Goal: Book appointment/travel/reservation

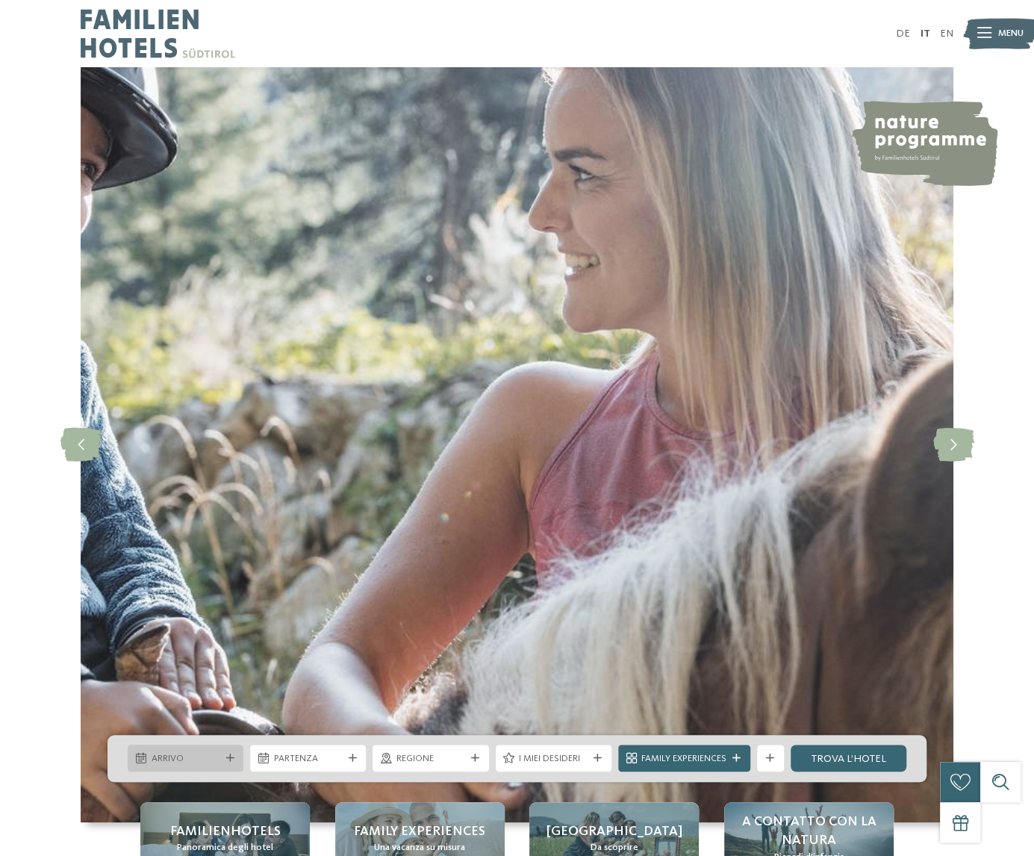
click at [206, 762] on span "Arrivo" at bounding box center [186, 758] width 69 height 13
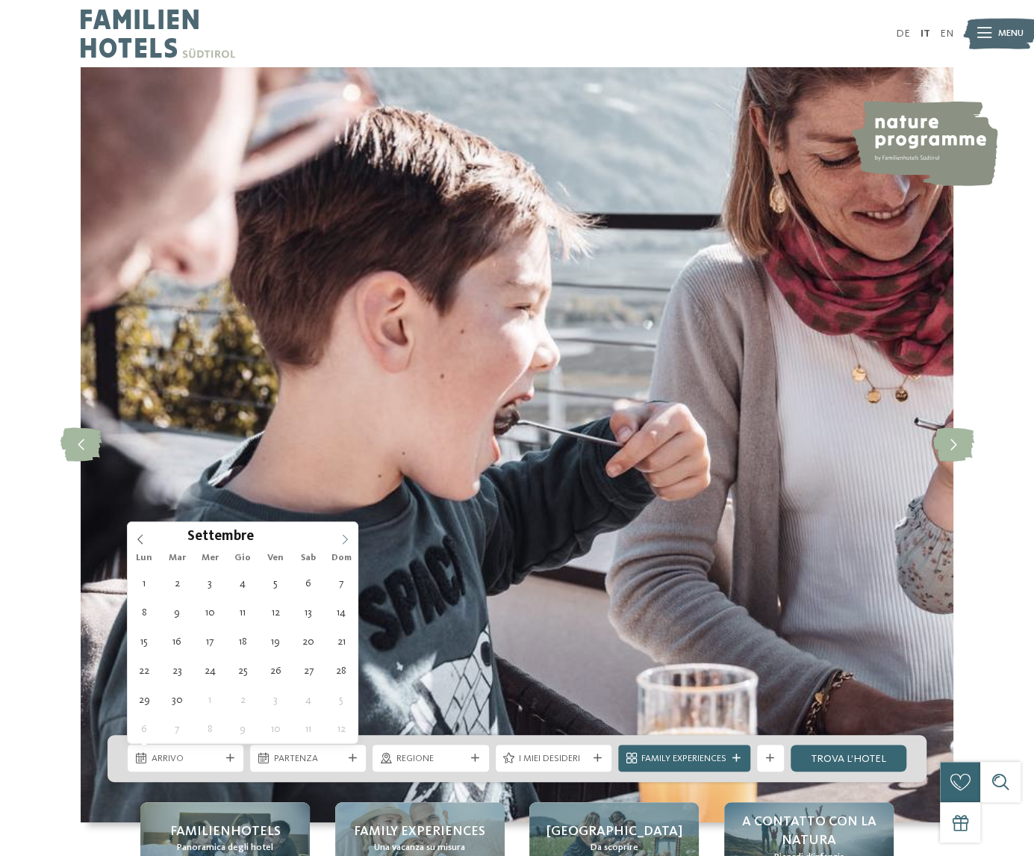
click at [342, 535] on icon at bounding box center [345, 539] width 10 height 10
type input "****"
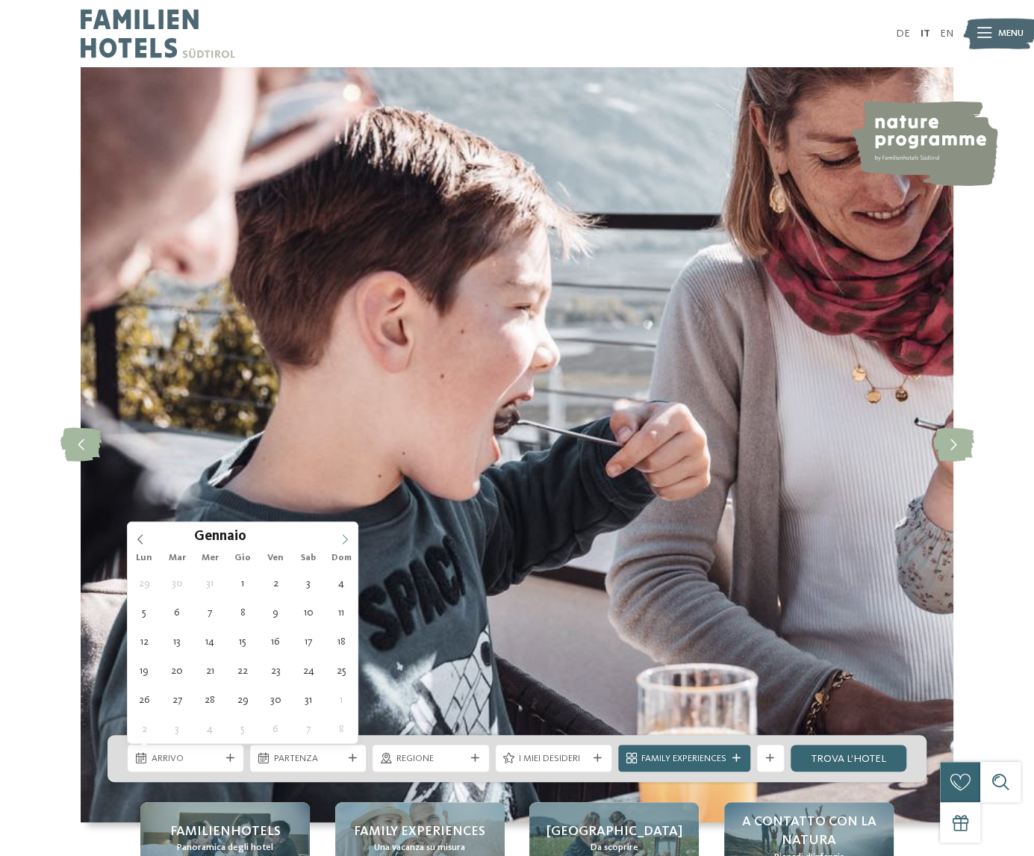
click at [342, 535] on icon at bounding box center [345, 539] width 10 height 10
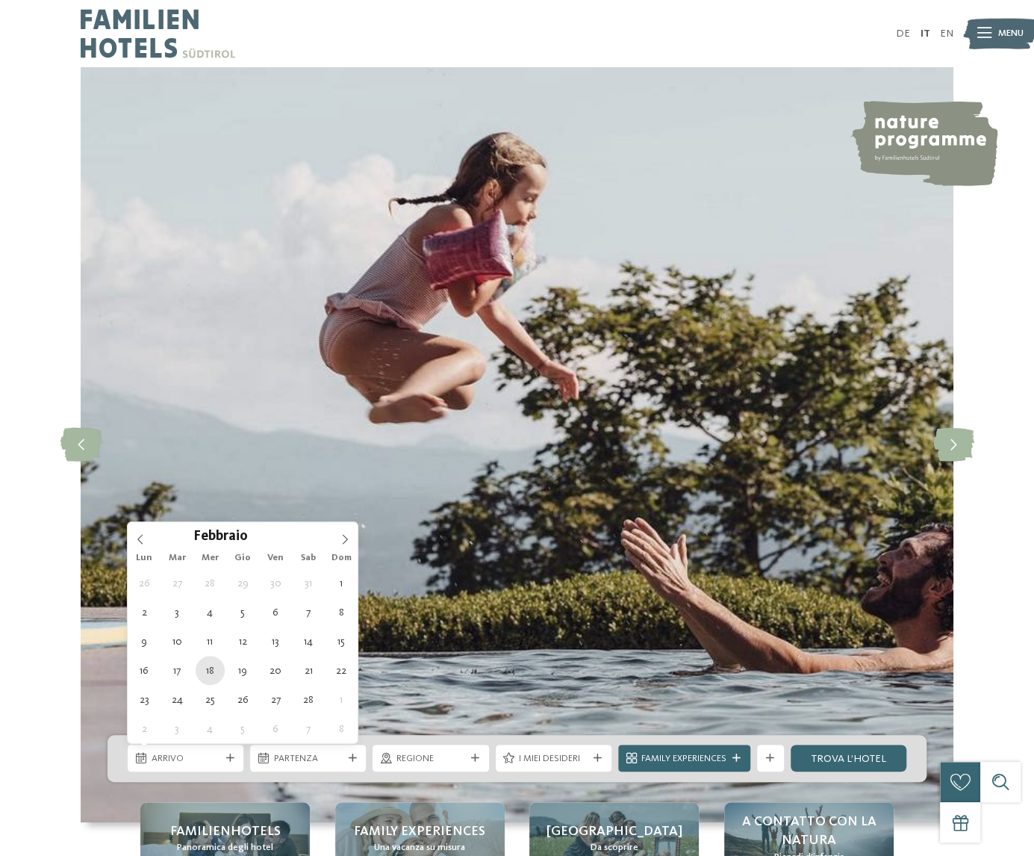
type div "18.02.2026"
type input "****"
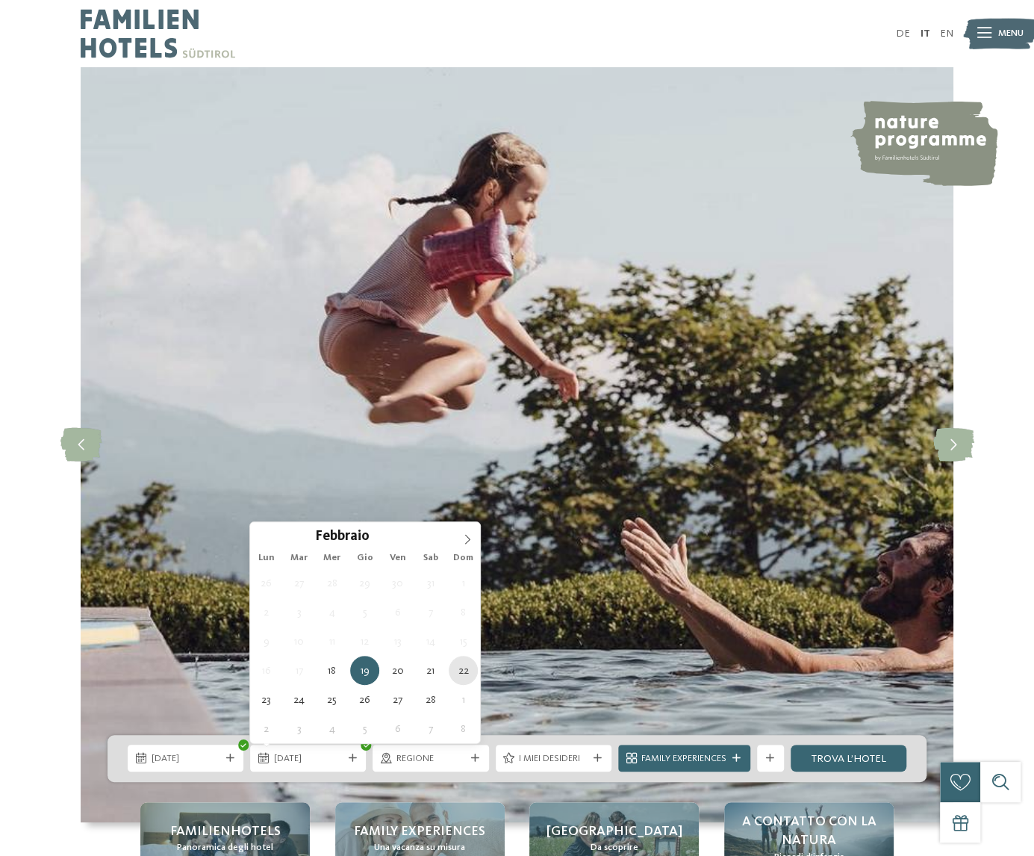
type div "22.02.2026"
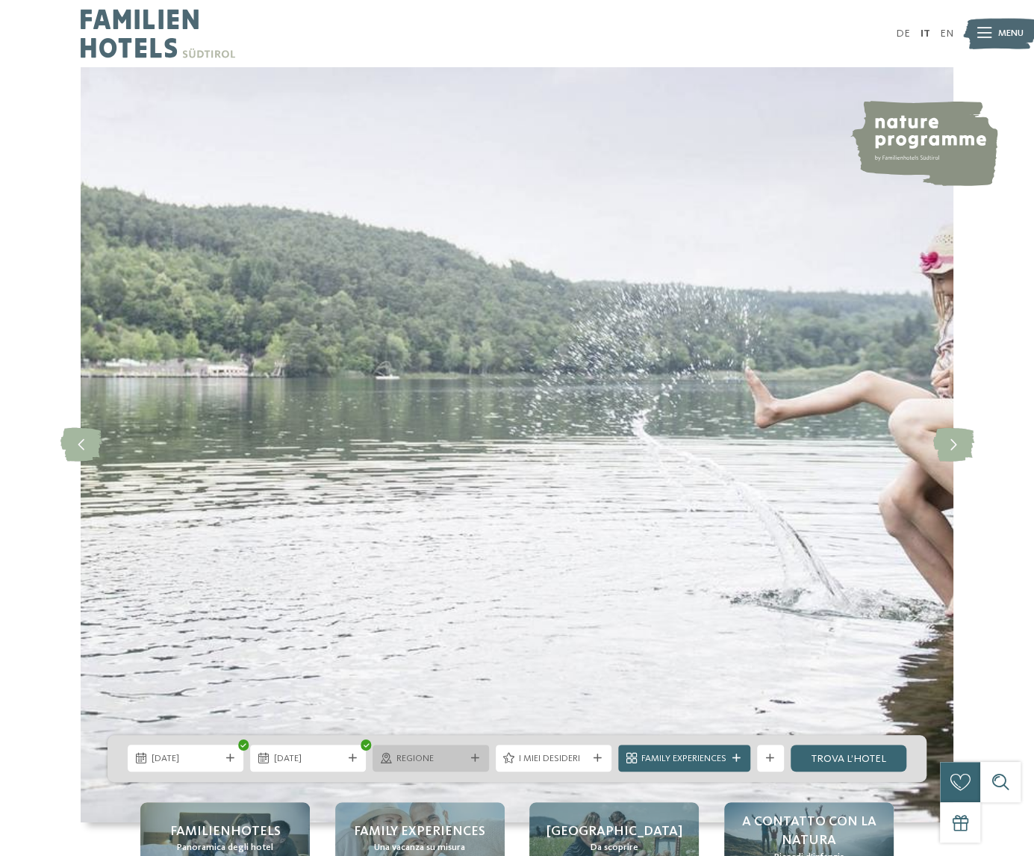
click at [448, 762] on span "Regione" at bounding box center [431, 758] width 69 height 13
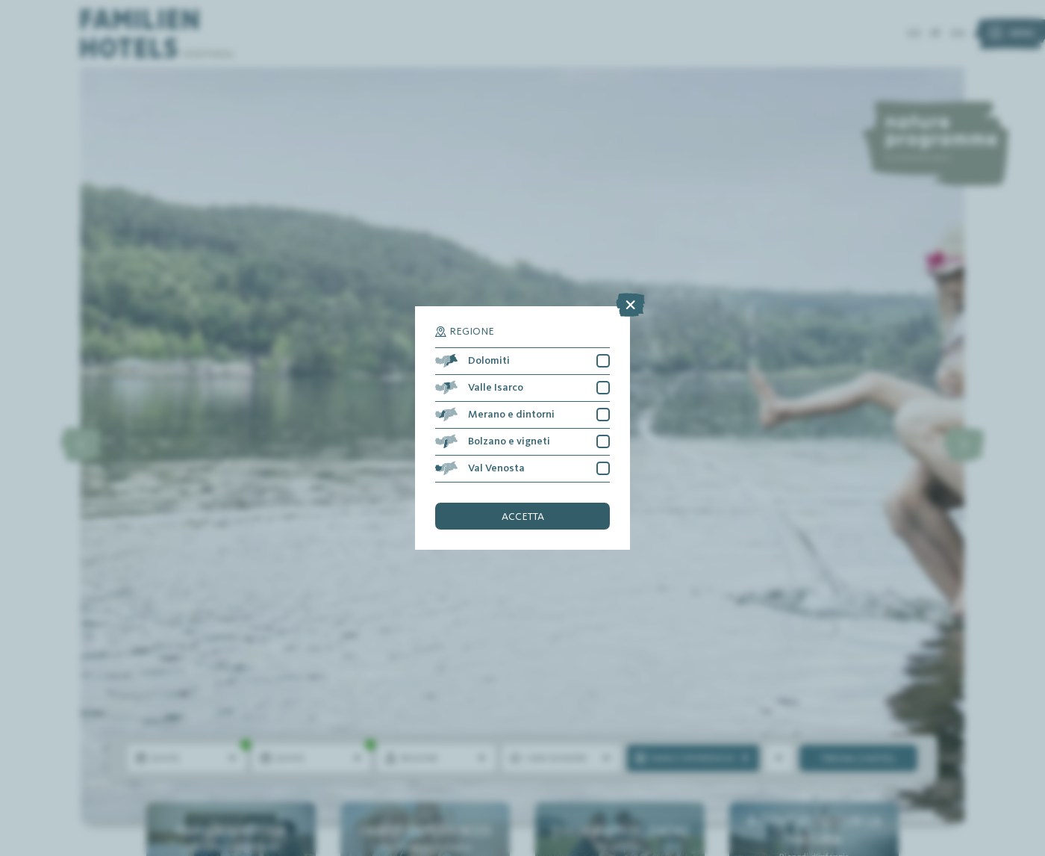
click at [542, 520] on span "accetta" at bounding box center [523, 517] width 43 height 10
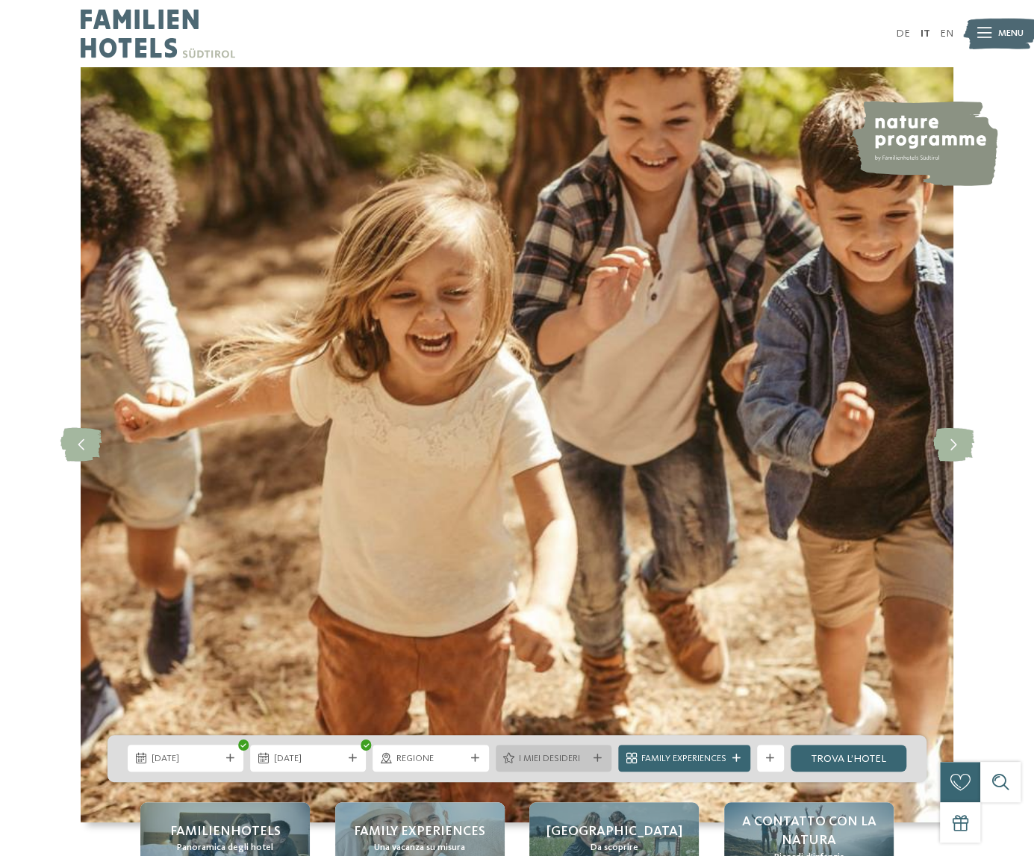
click at [547, 755] on span "I miei desideri" at bounding box center [553, 758] width 69 height 13
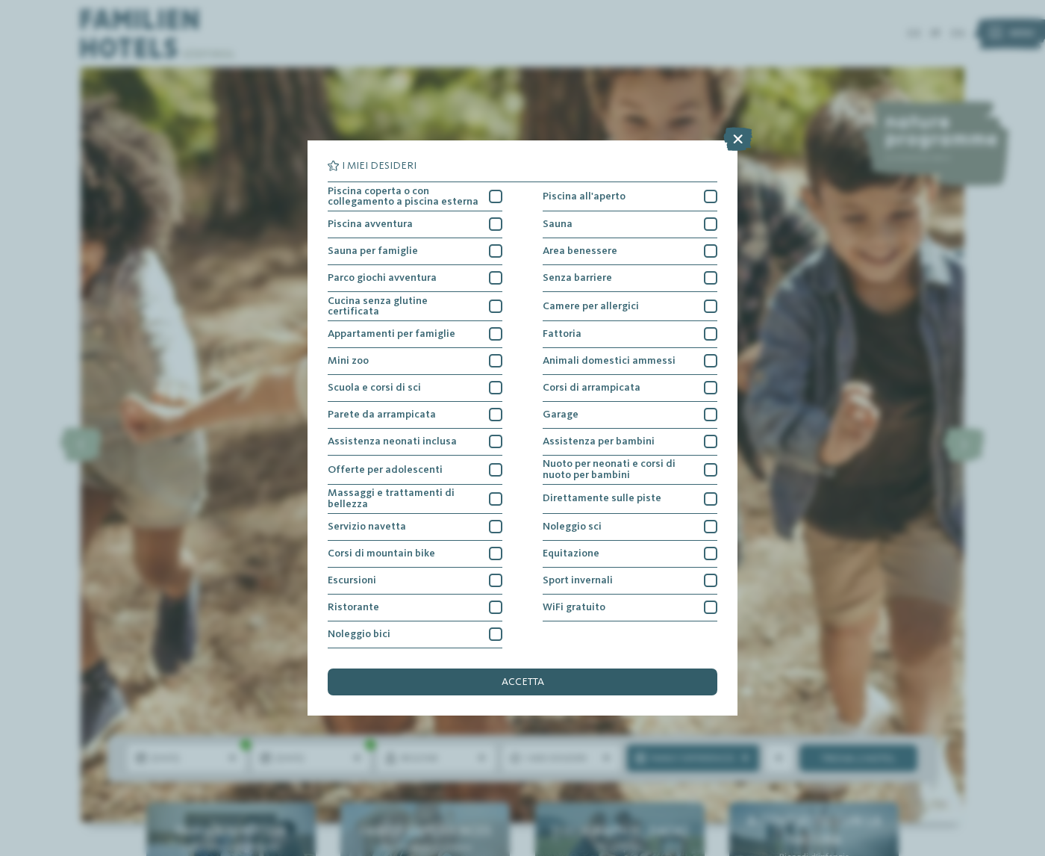
click at [523, 674] on div "accetta" at bounding box center [523, 681] width 390 height 27
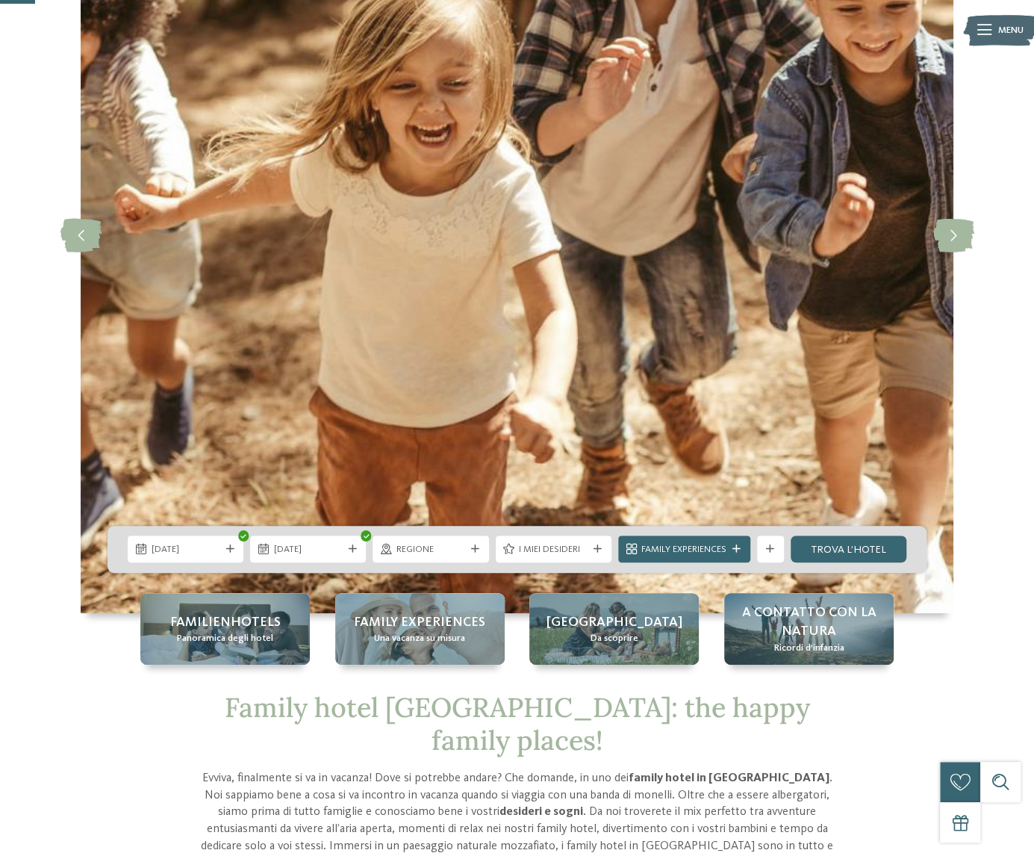
scroll to position [224, 0]
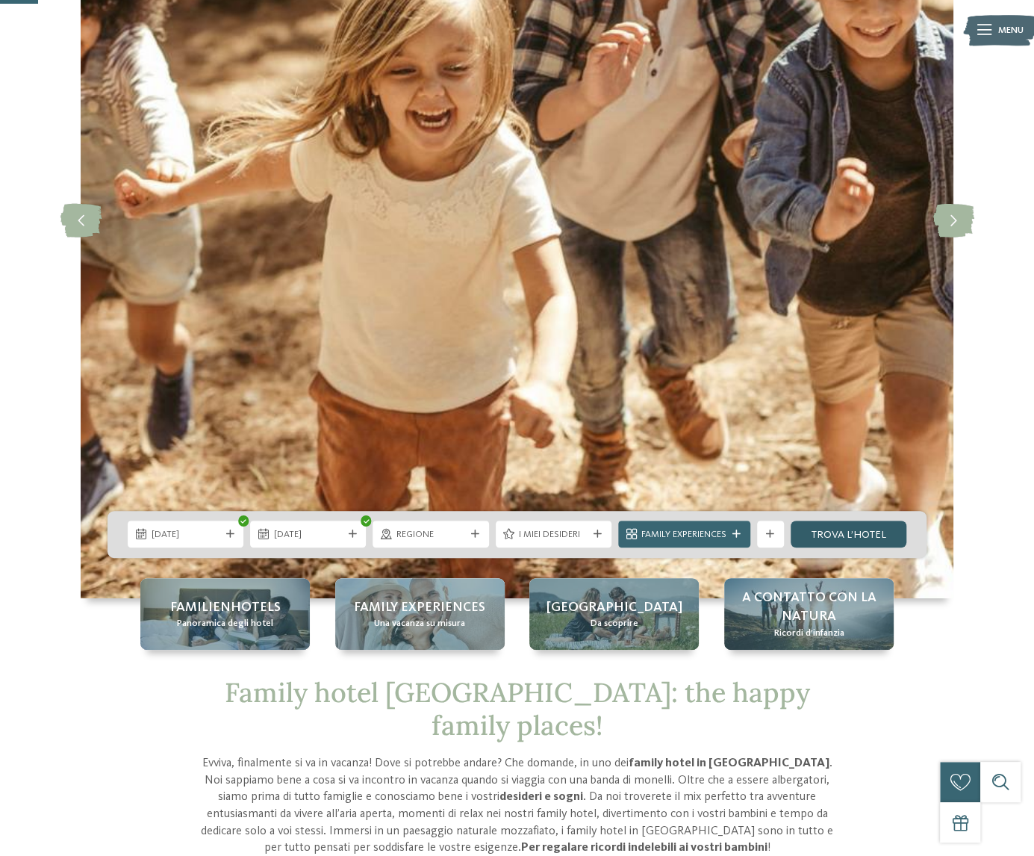
click at [827, 527] on link "trova l’hotel" at bounding box center [849, 533] width 116 height 27
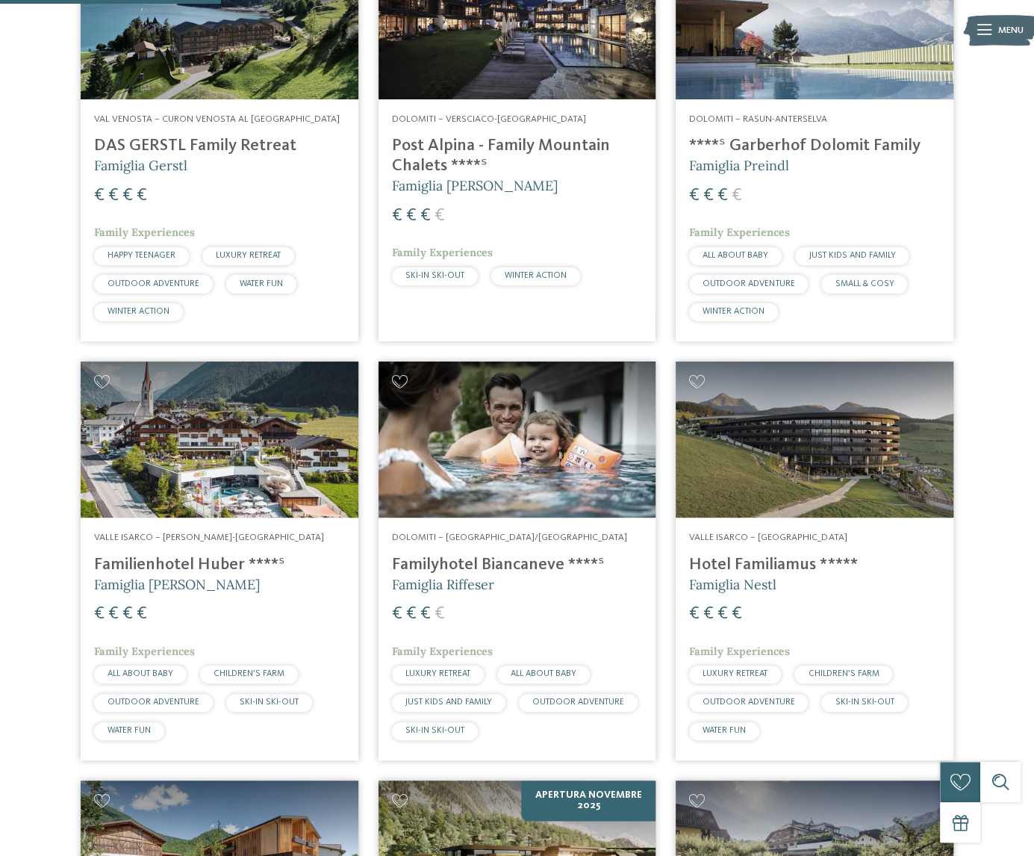
scroll to position [134, 0]
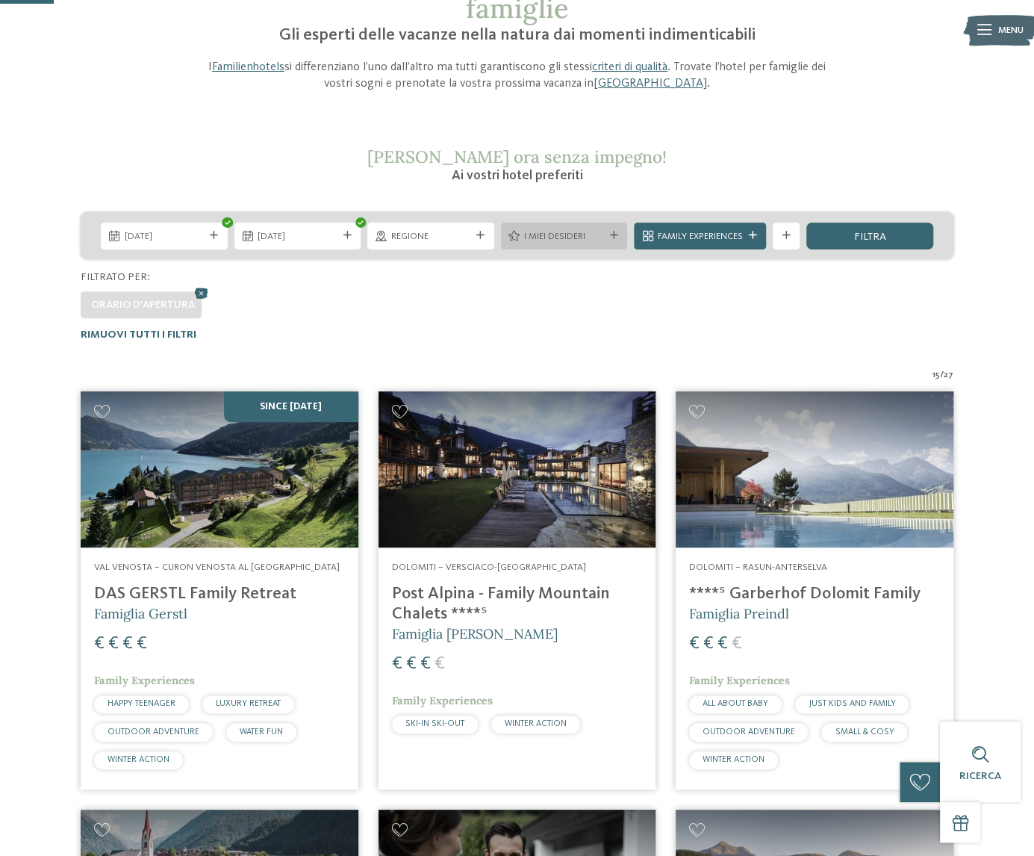
click at [572, 232] on span "I miei desideri" at bounding box center [564, 236] width 80 height 13
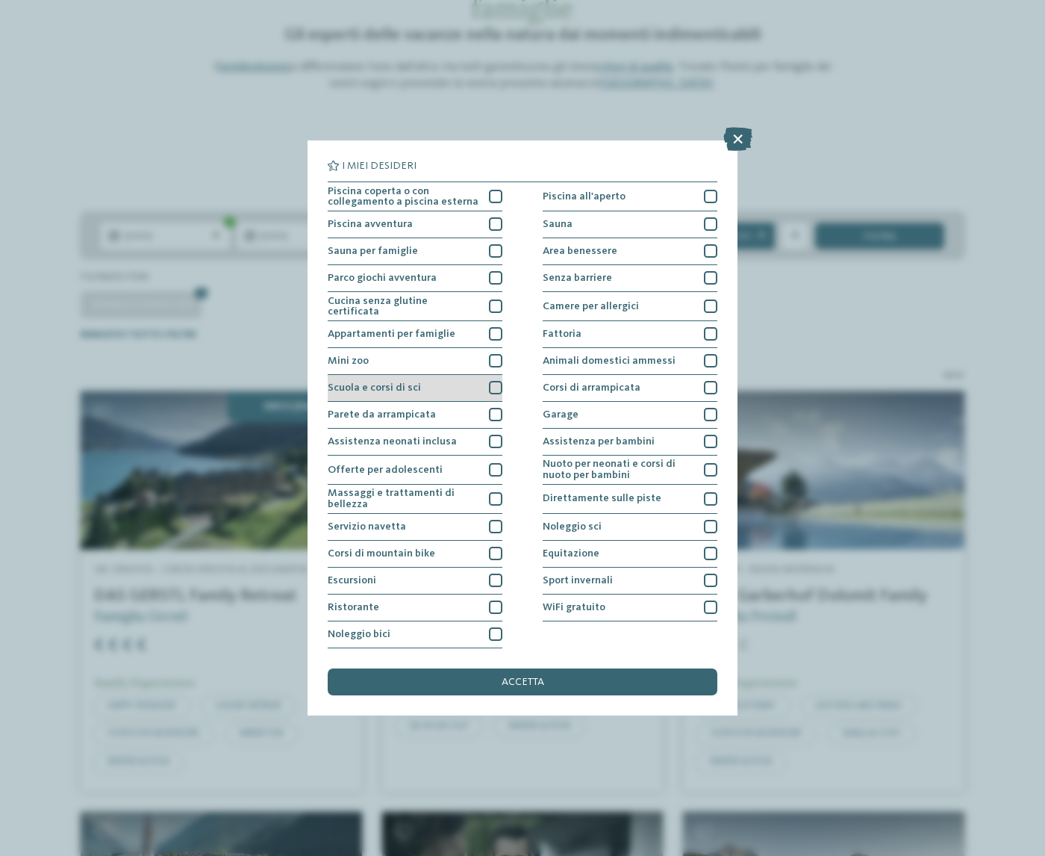
click at [491, 390] on div at bounding box center [495, 387] width 13 height 13
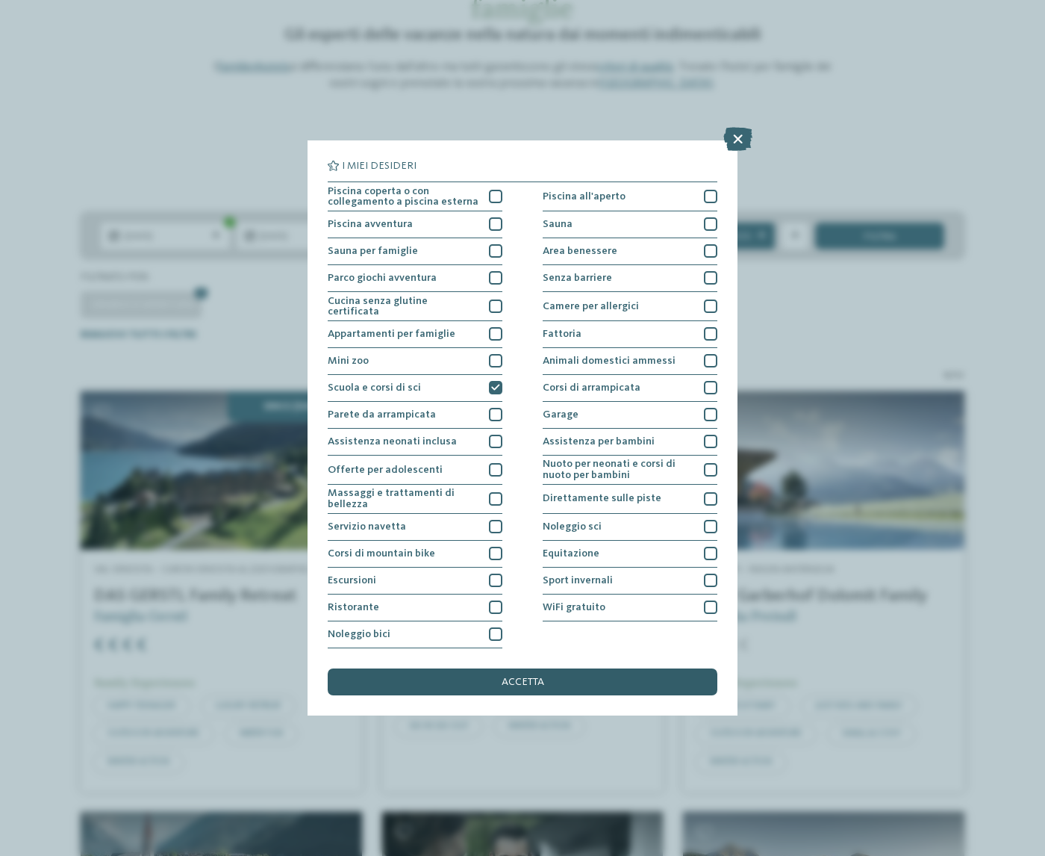
click at [522, 677] on span "accetta" at bounding box center [523, 682] width 43 height 10
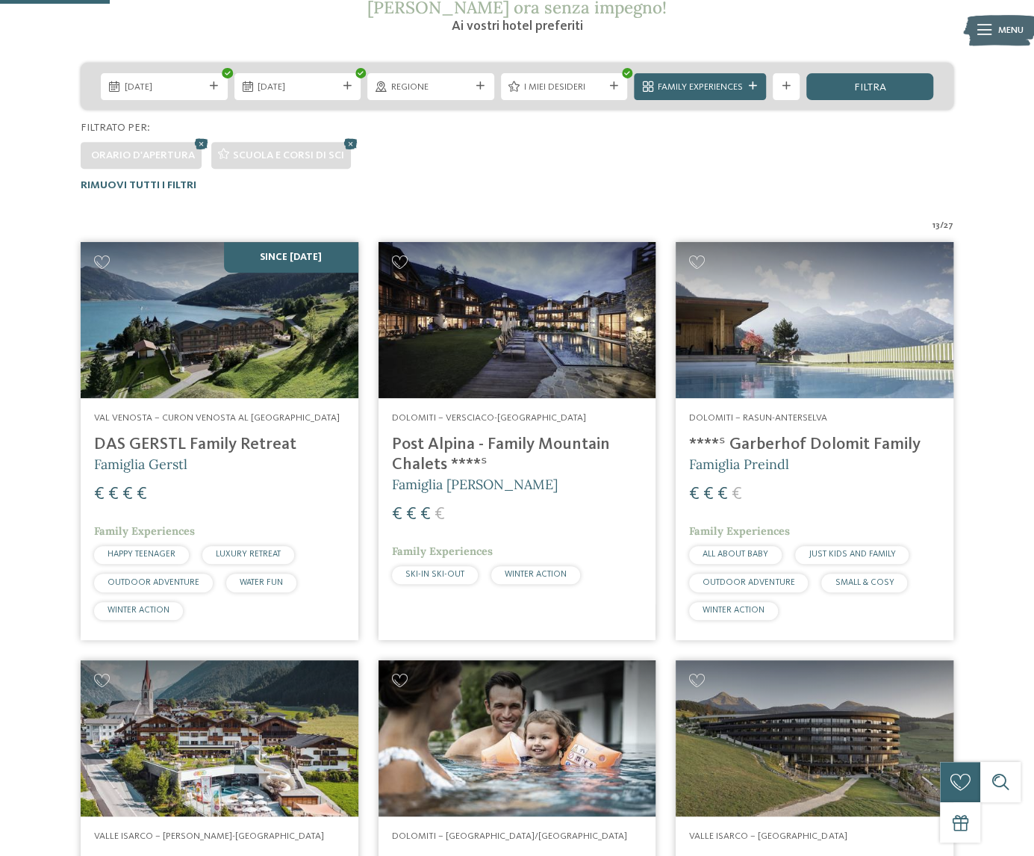
scroll to position [208, 0]
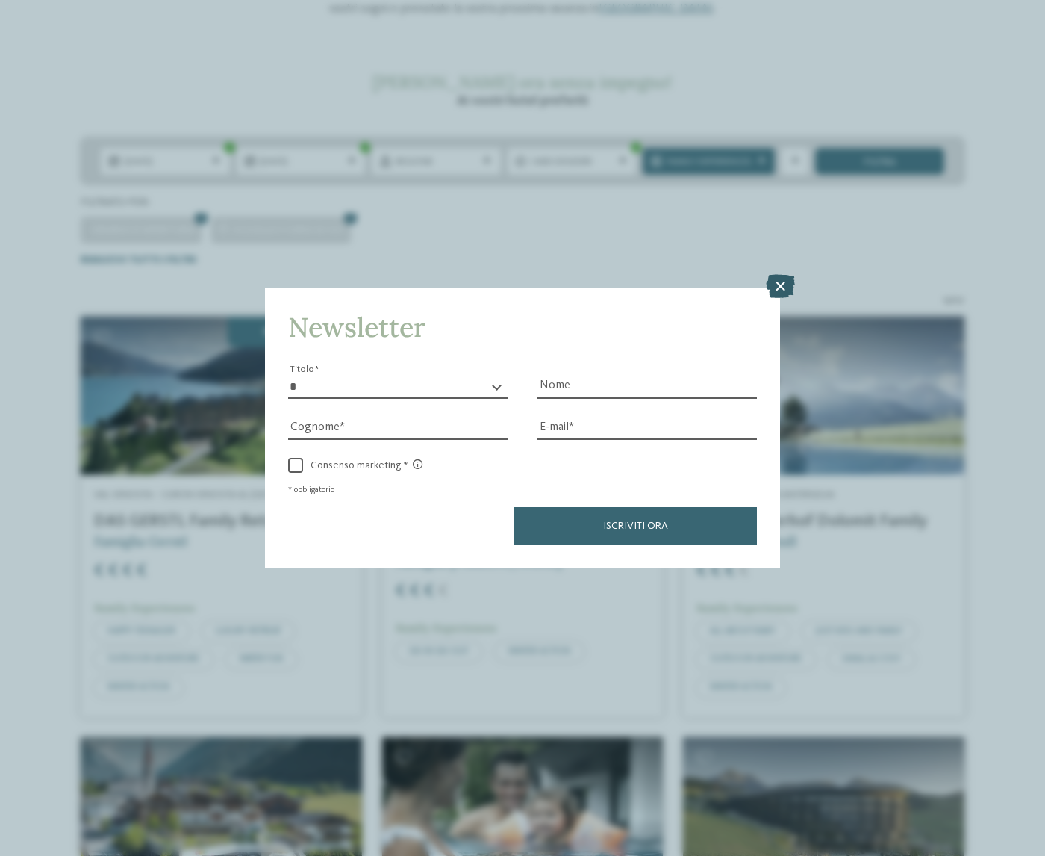
click at [784, 285] on icon at bounding box center [780, 287] width 29 height 24
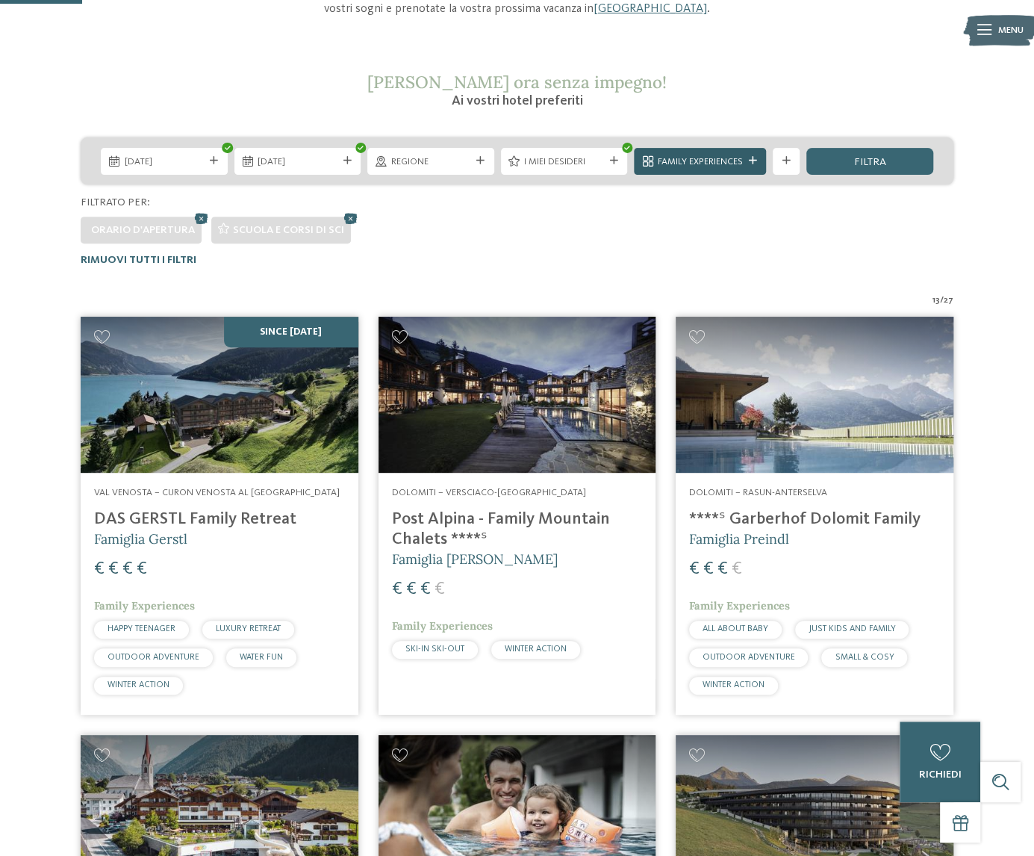
click at [750, 165] on div "Family Experiences" at bounding box center [700, 161] width 132 height 27
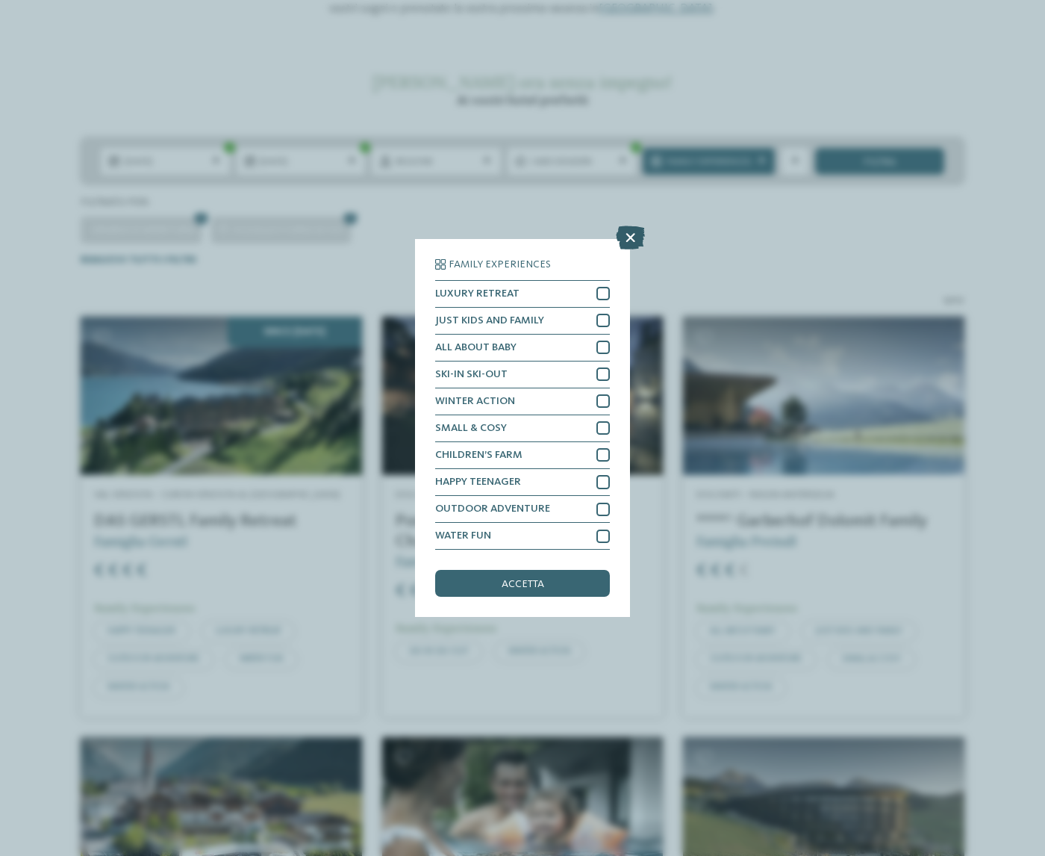
click at [629, 235] on icon at bounding box center [630, 238] width 29 height 24
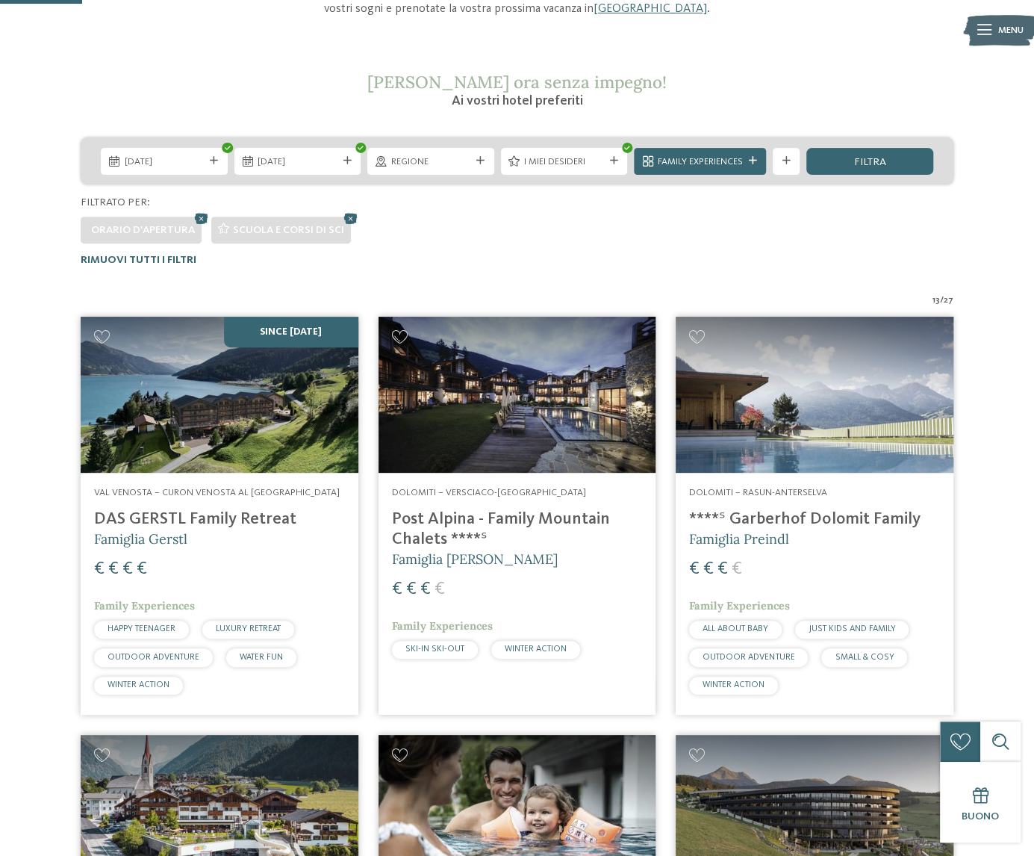
click at [848, 170] on div "filtra" at bounding box center [869, 161] width 127 height 27
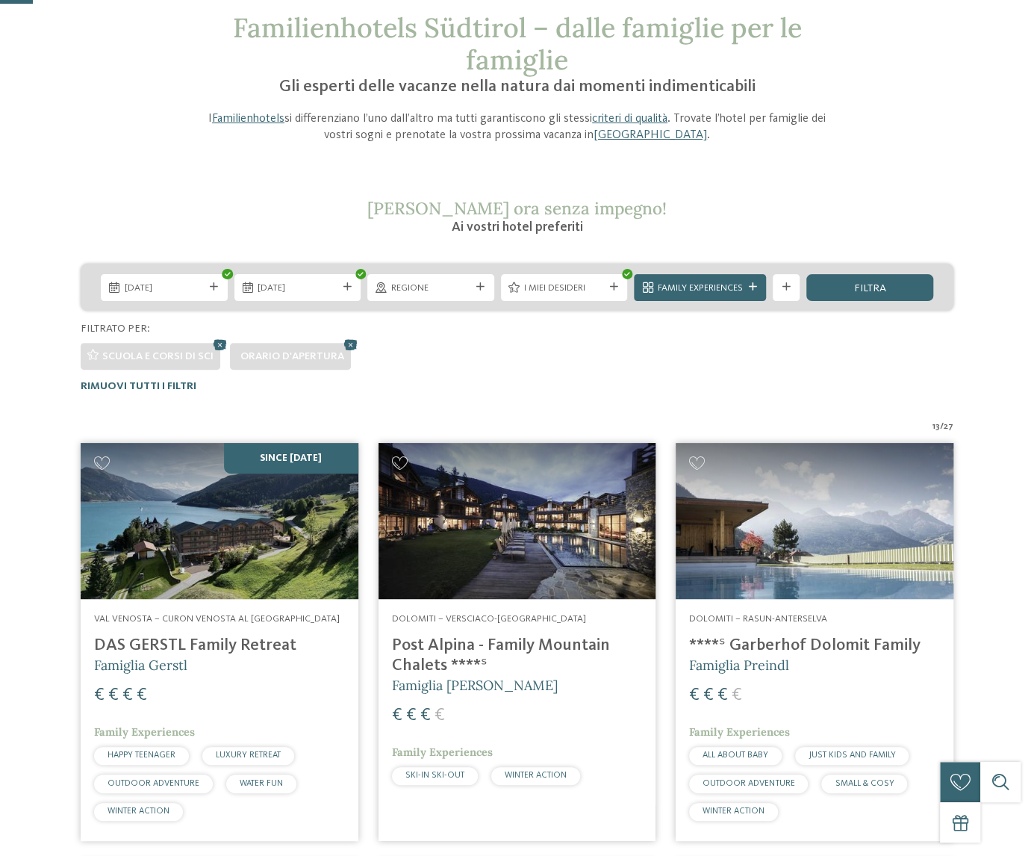
scroll to position [59, 0]
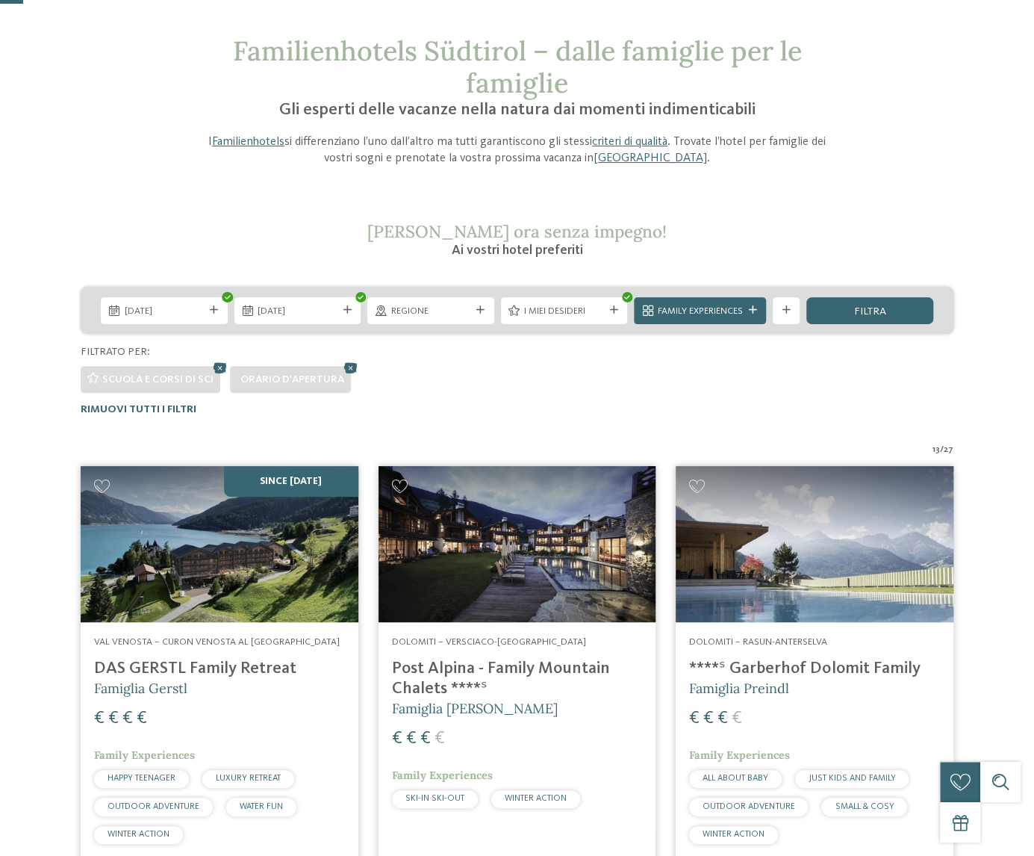
click at [526, 316] on span "I miei desideri" at bounding box center [564, 311] width 80 height 13
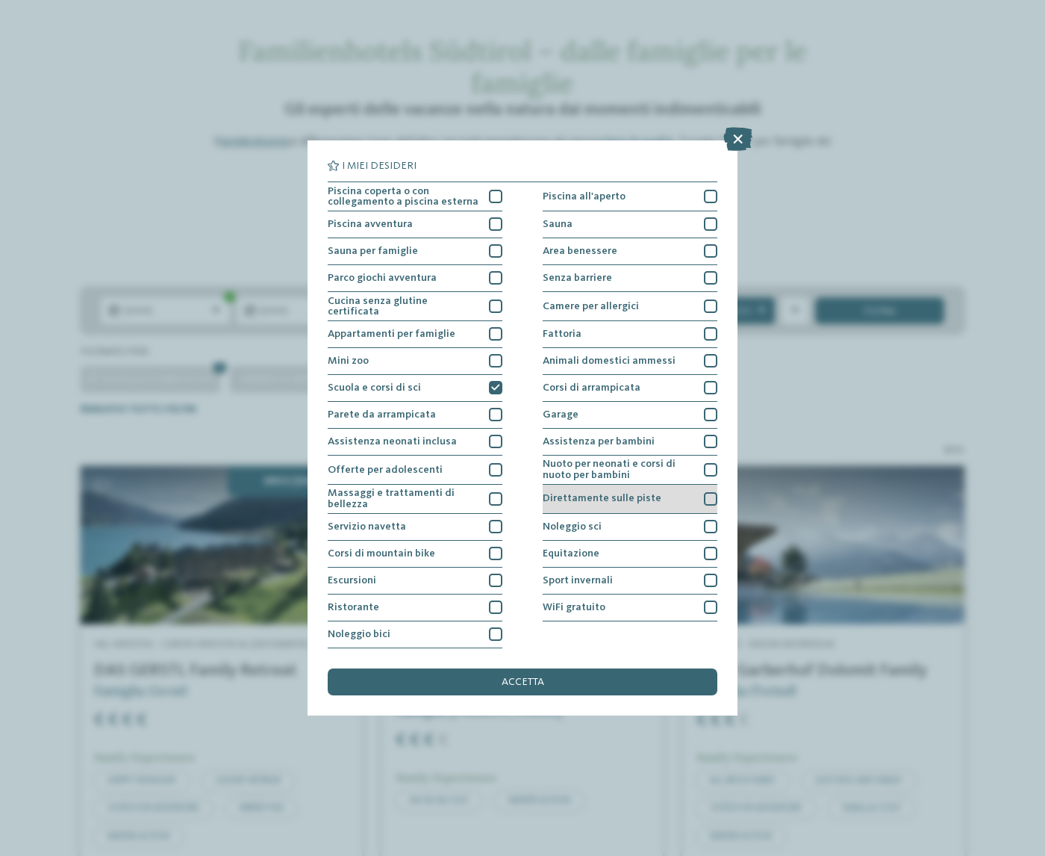
click at [708, 503] on div at bounding box center [710, 498] width 13 height 13
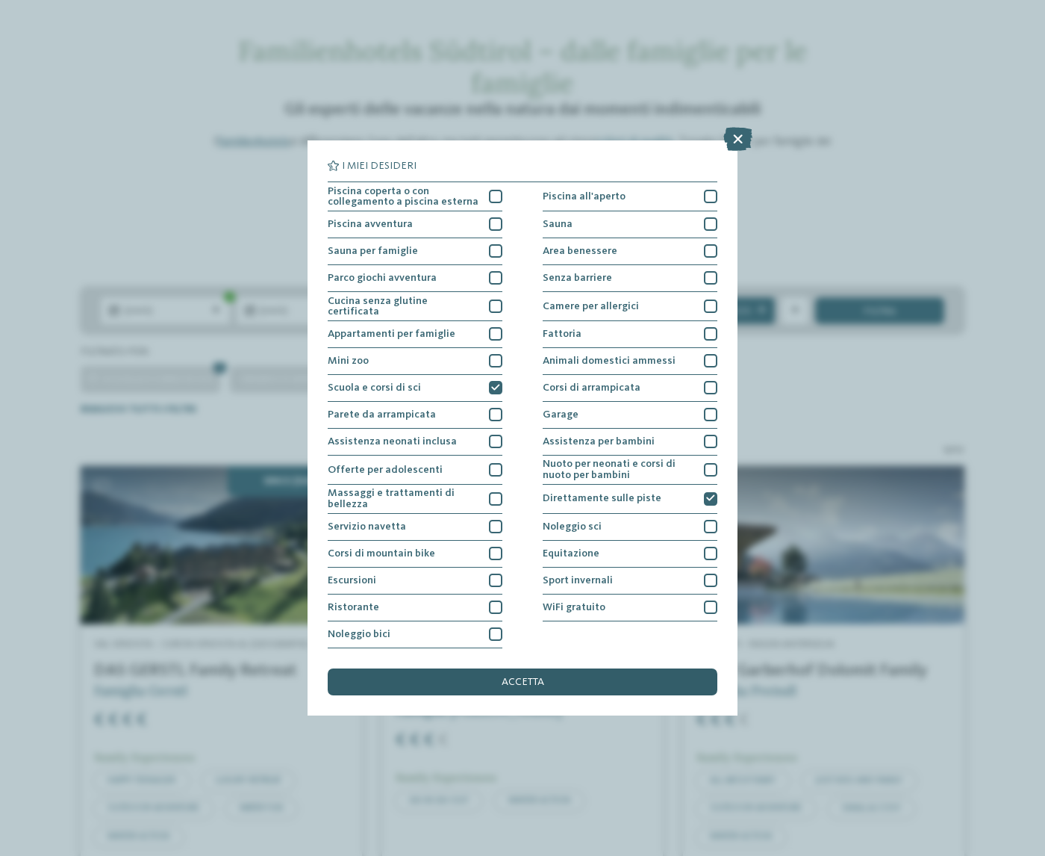
click at [514, 685] on span "accetta" at bounding box center [523, 682] width 43 height 10
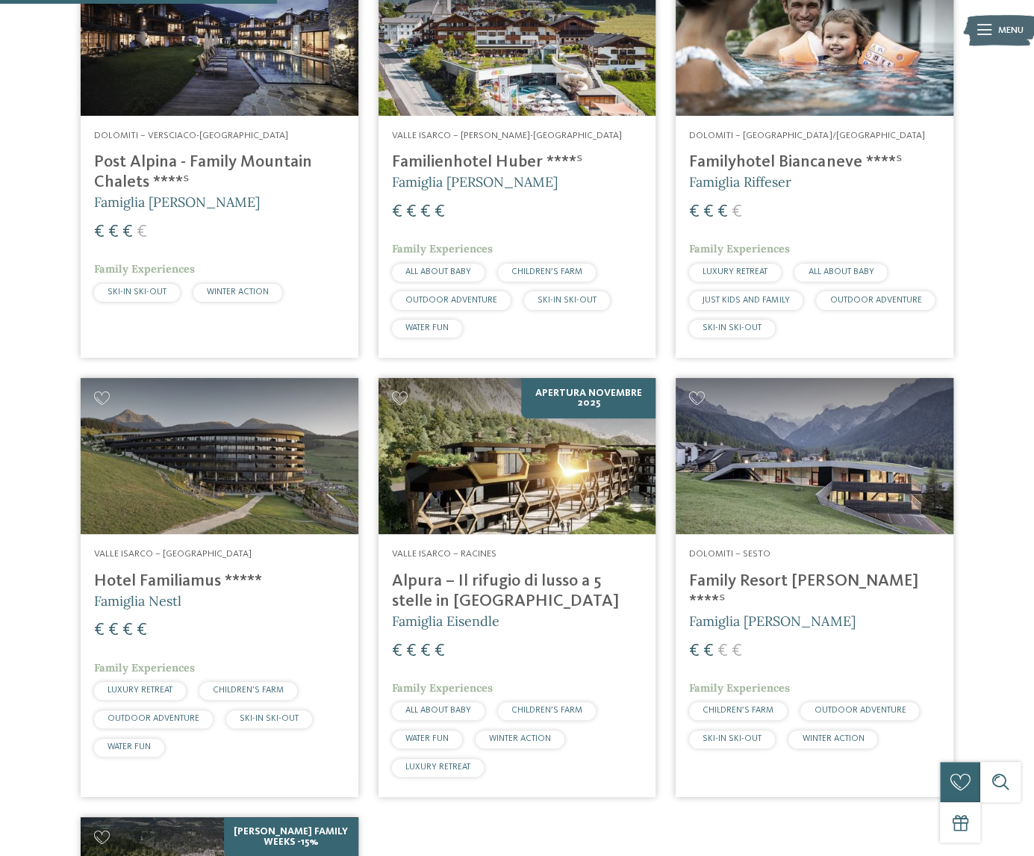
scroll to position [432, 0]
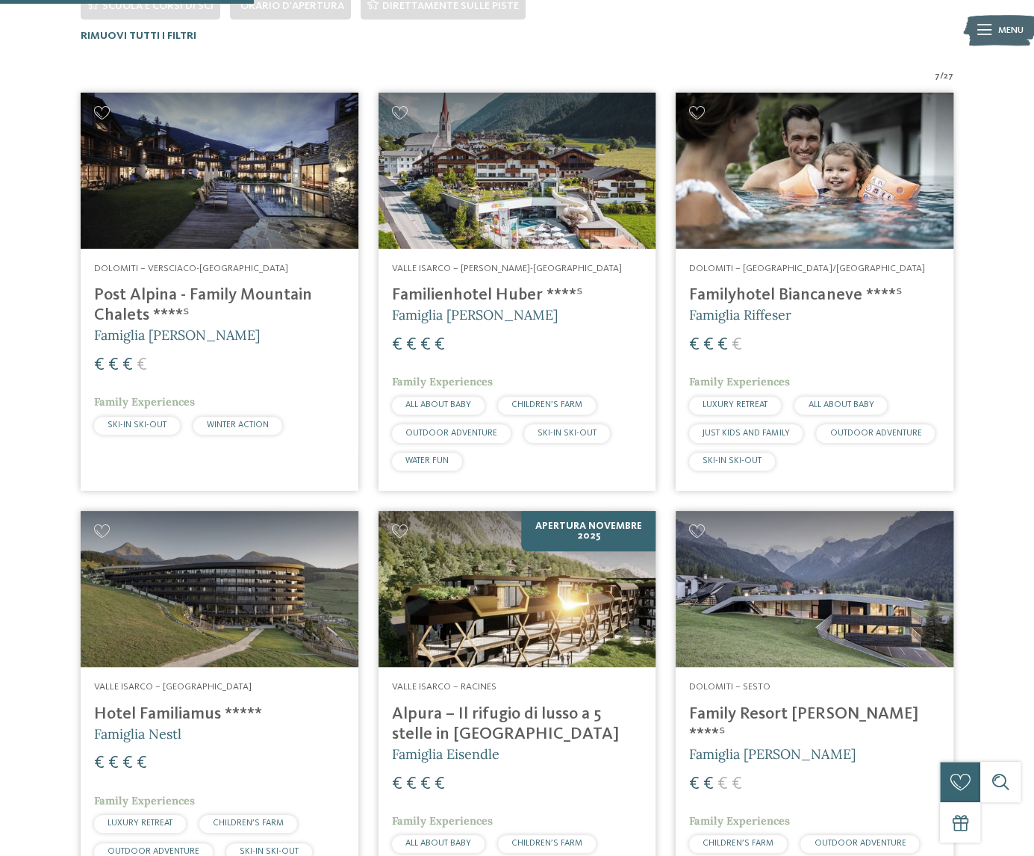
click at [191, 292] on h4 "Post Alpina - Family Mountain Chalets ****ˢ" at bounding box center [219, 305] width 251 height 40
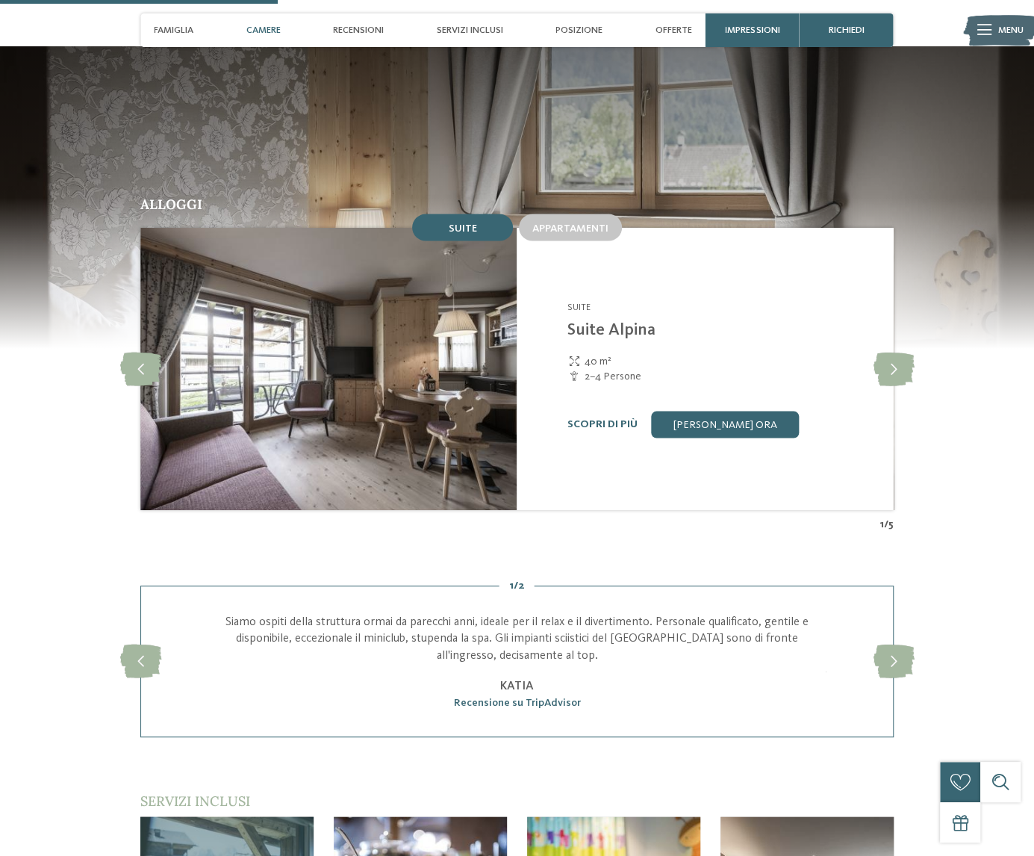
scroll to position [1419, 0]
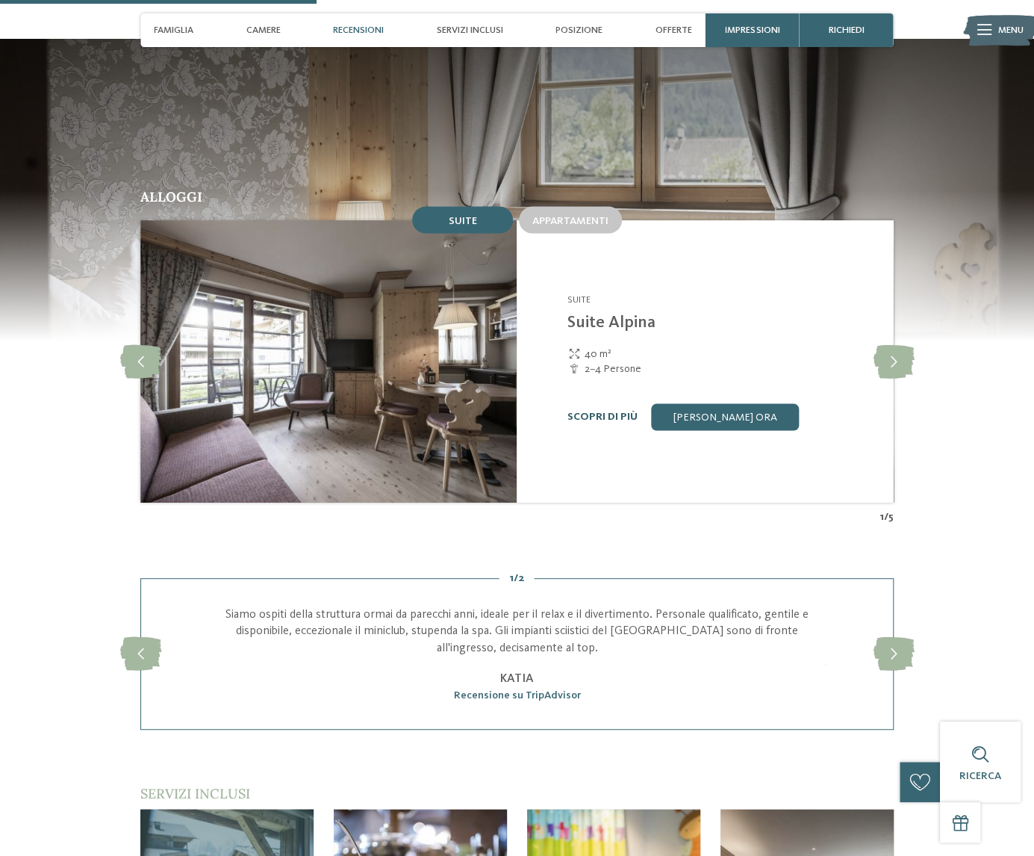
click at [600, 411] on link "Scopri di più" at bounding box center [603, 416] width 70 height 10
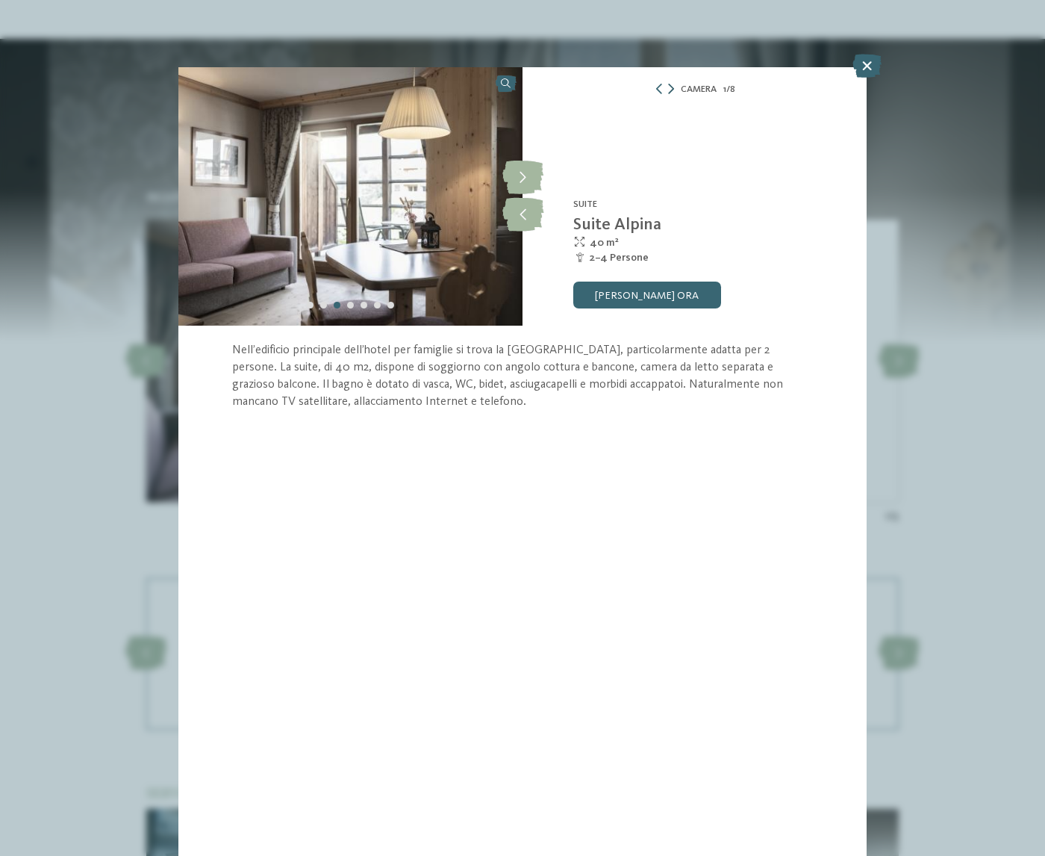
click at [671, 87] on icon at bounding box center [671, 89] width 6 height 10
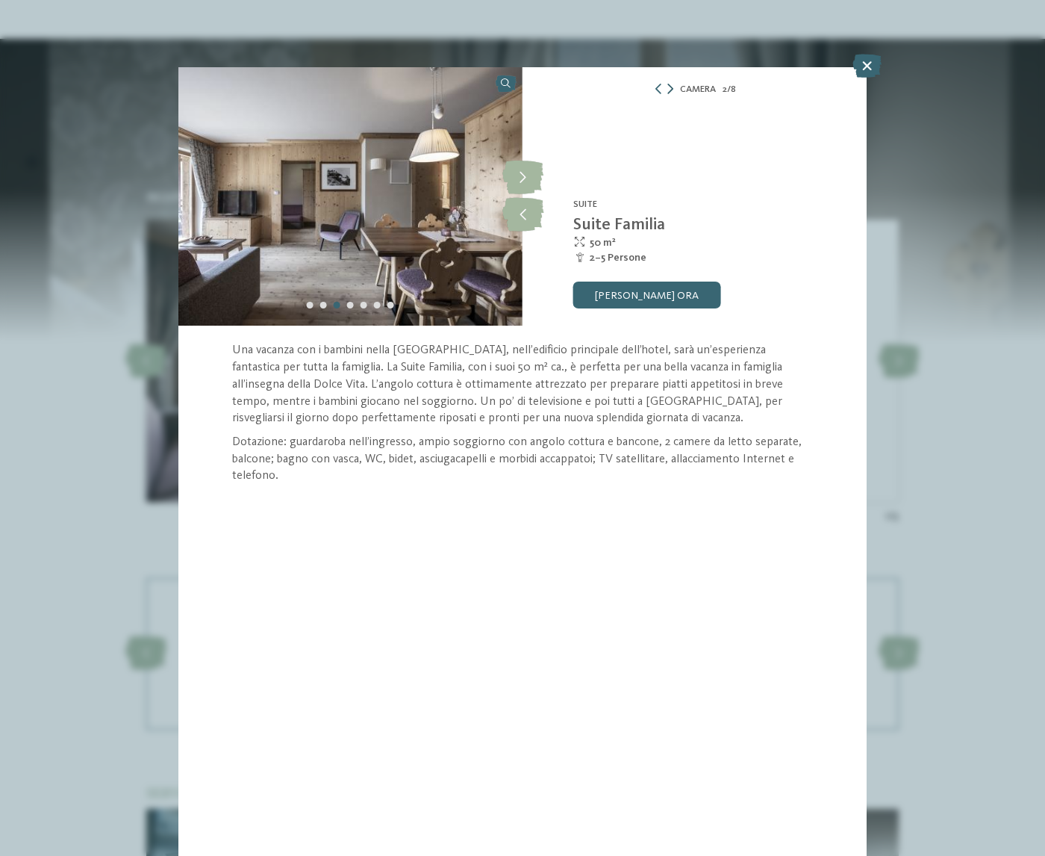
click at [671, 87] on icon at bounding box center [671, 89] width 6 height 10
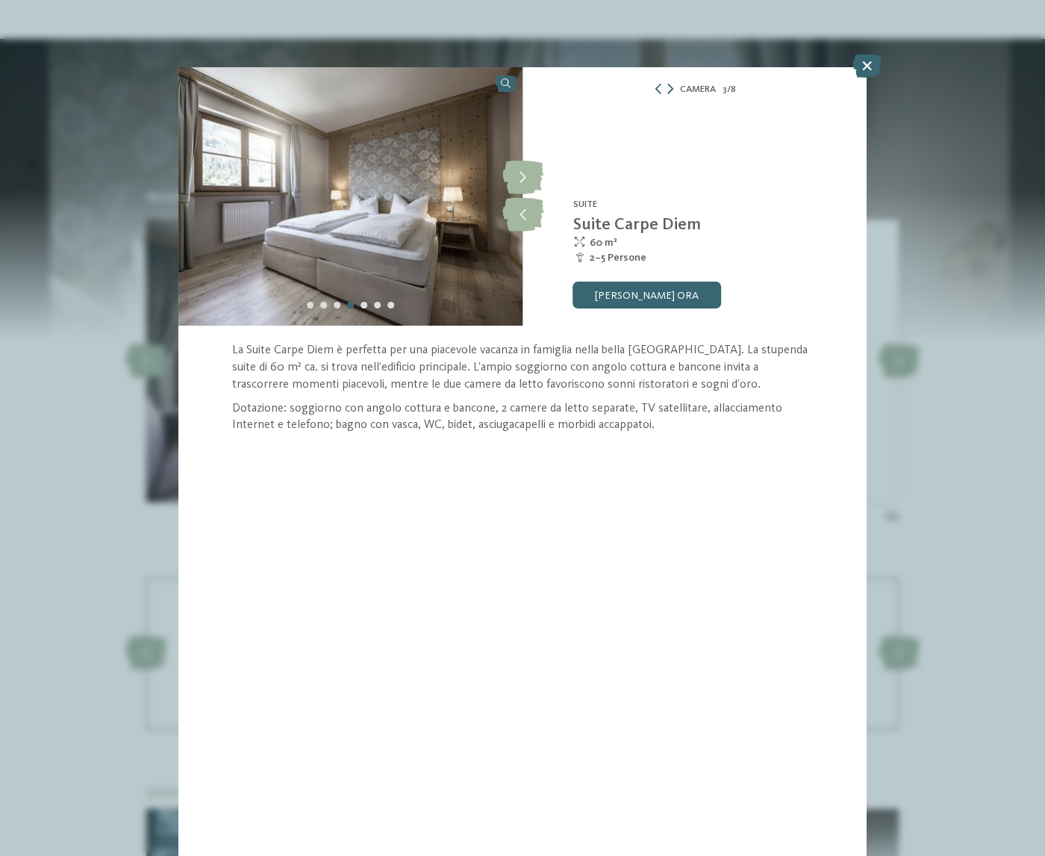
click at [671, 87] on icon at bounding box center [671, 89] width 6 height 10
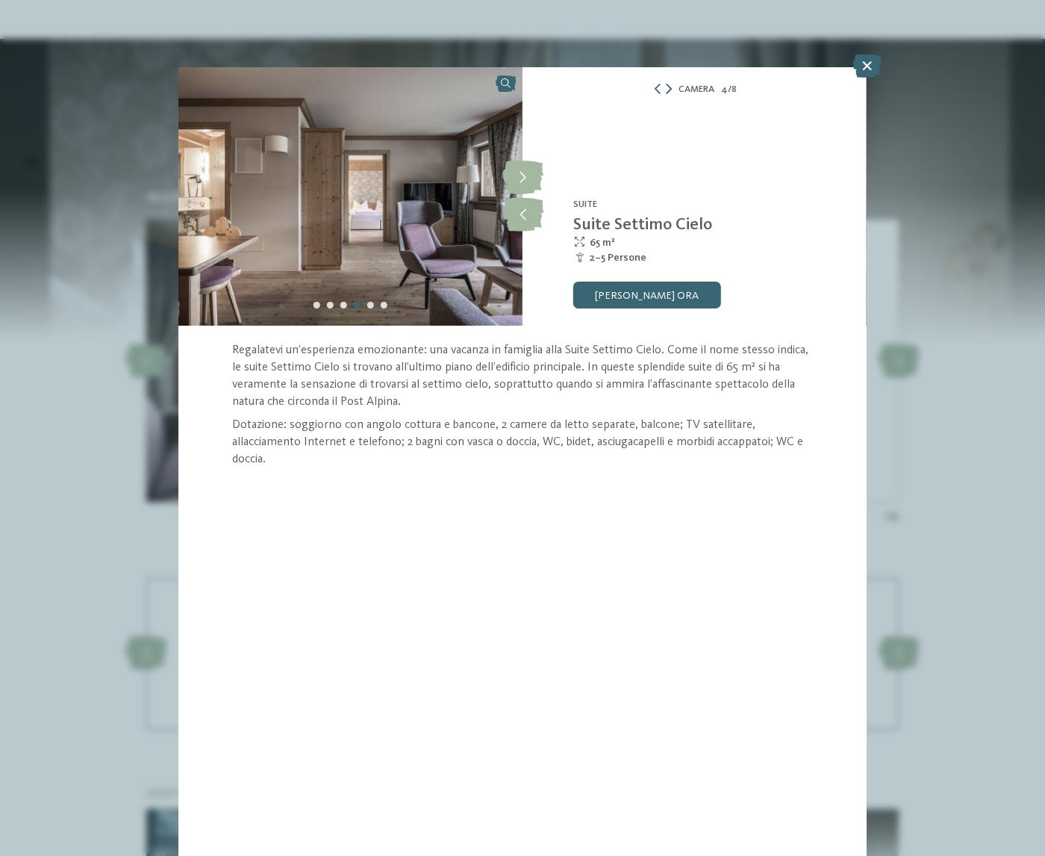
click at [671, 87] on icon at bounding box center [669, 89] width 6 height 10
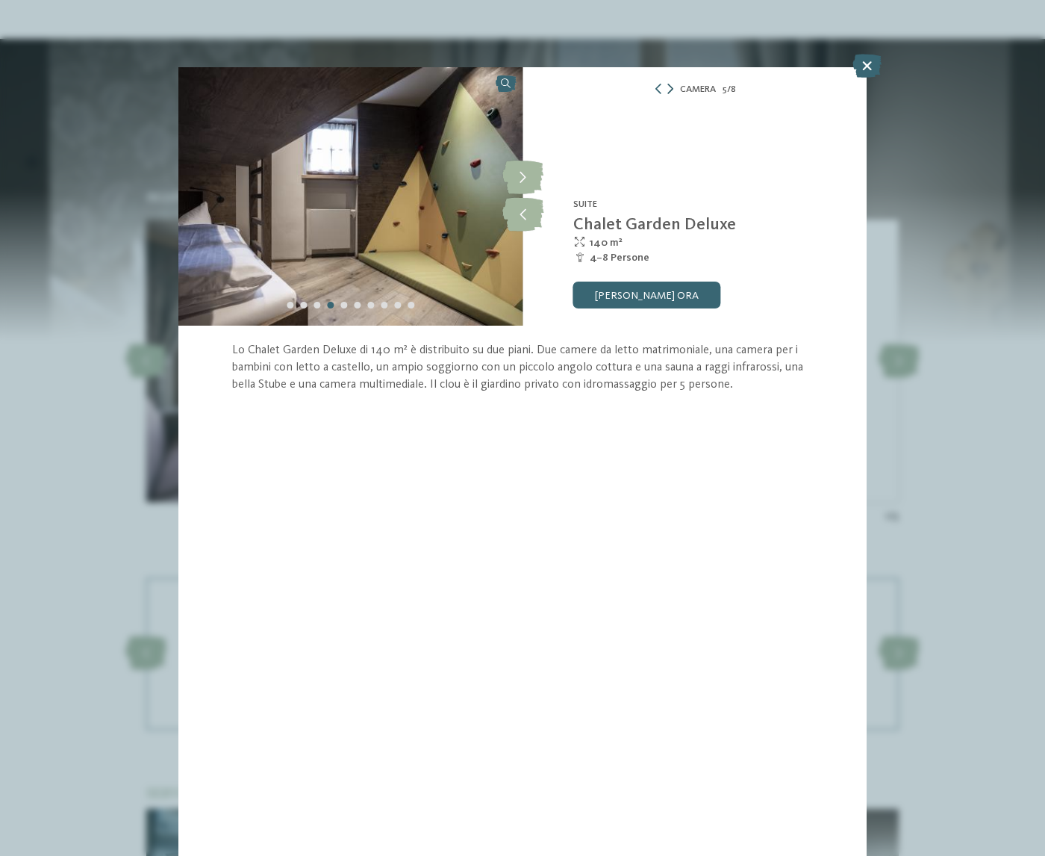
click at [671, 87] on icon at bounding box center [671, 89] width 6 height 10
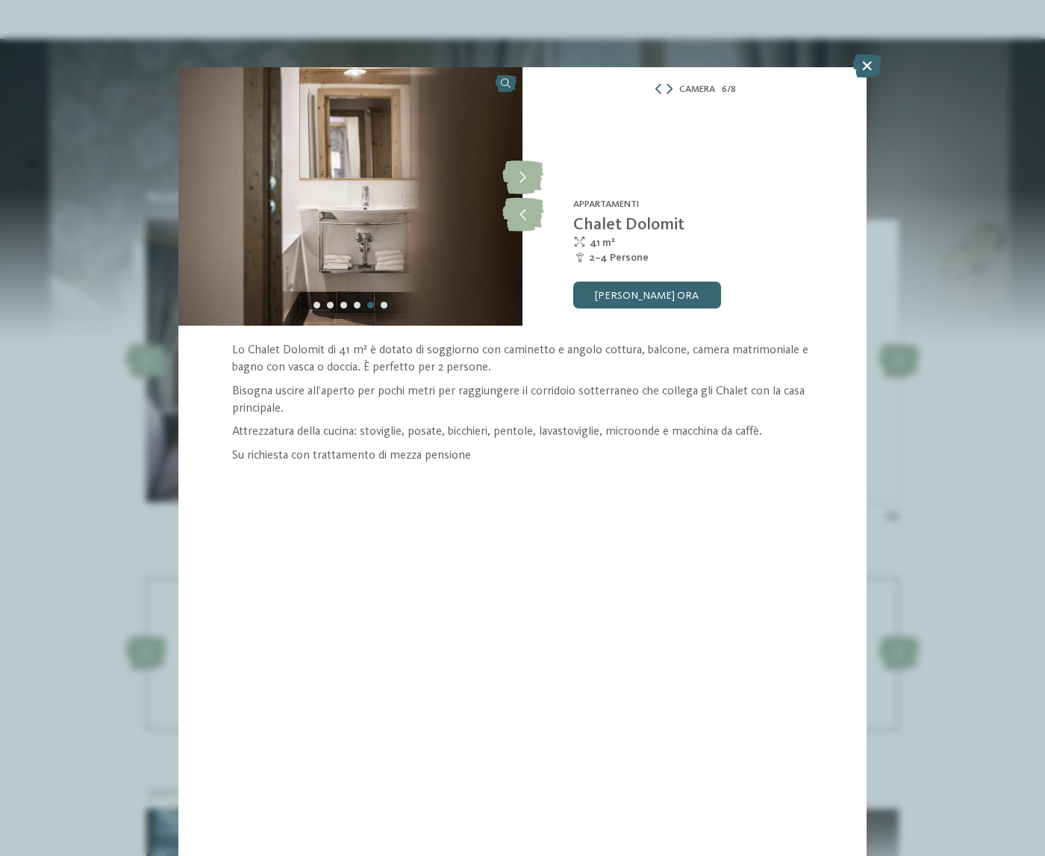
click at [671, 87] on icon at bounding box center [670, 89] width 6 height 10
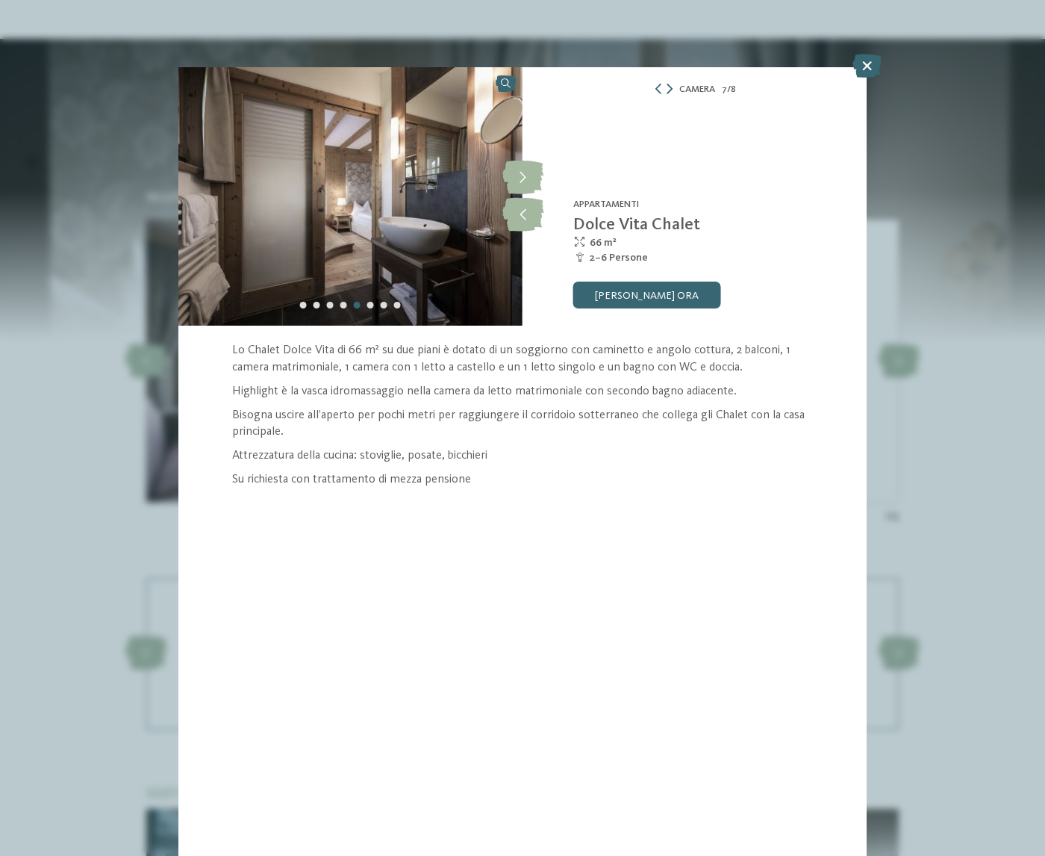
click at [671, 87] on icon at bounding box center [670, 89] width 6 height 10
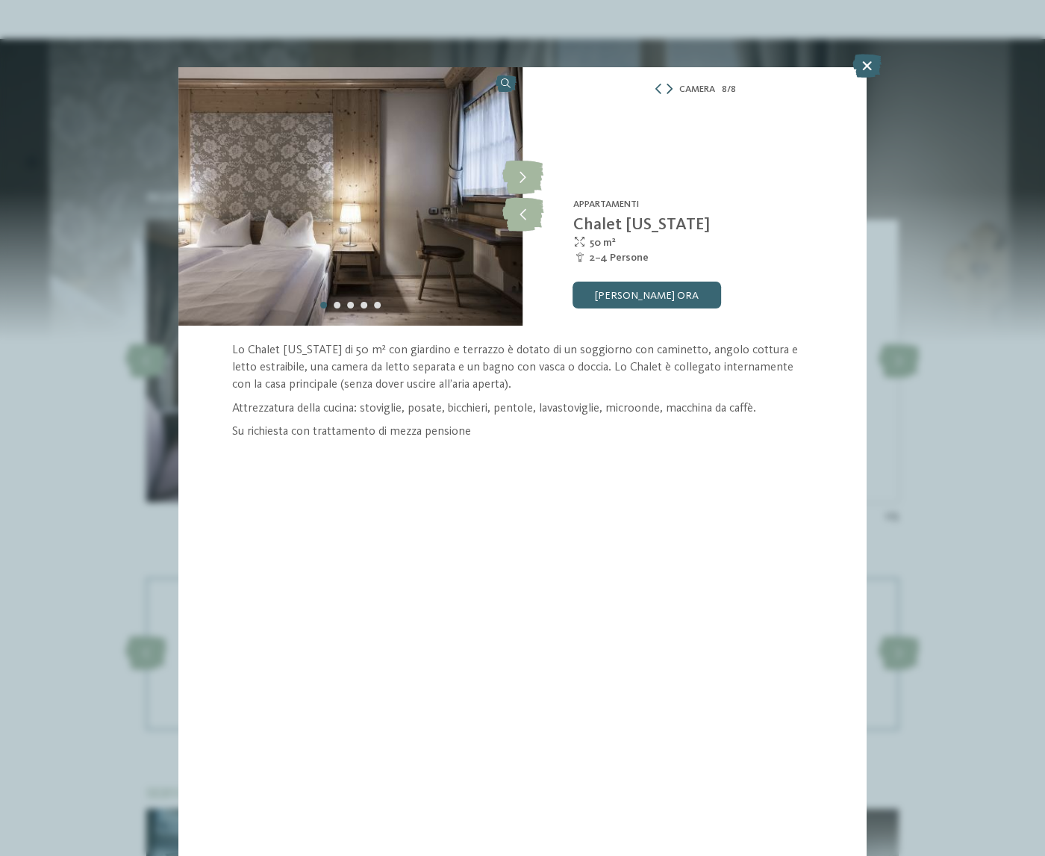
click at [671, 87] on icon at bounding box center [670, 89] width 6 height 10
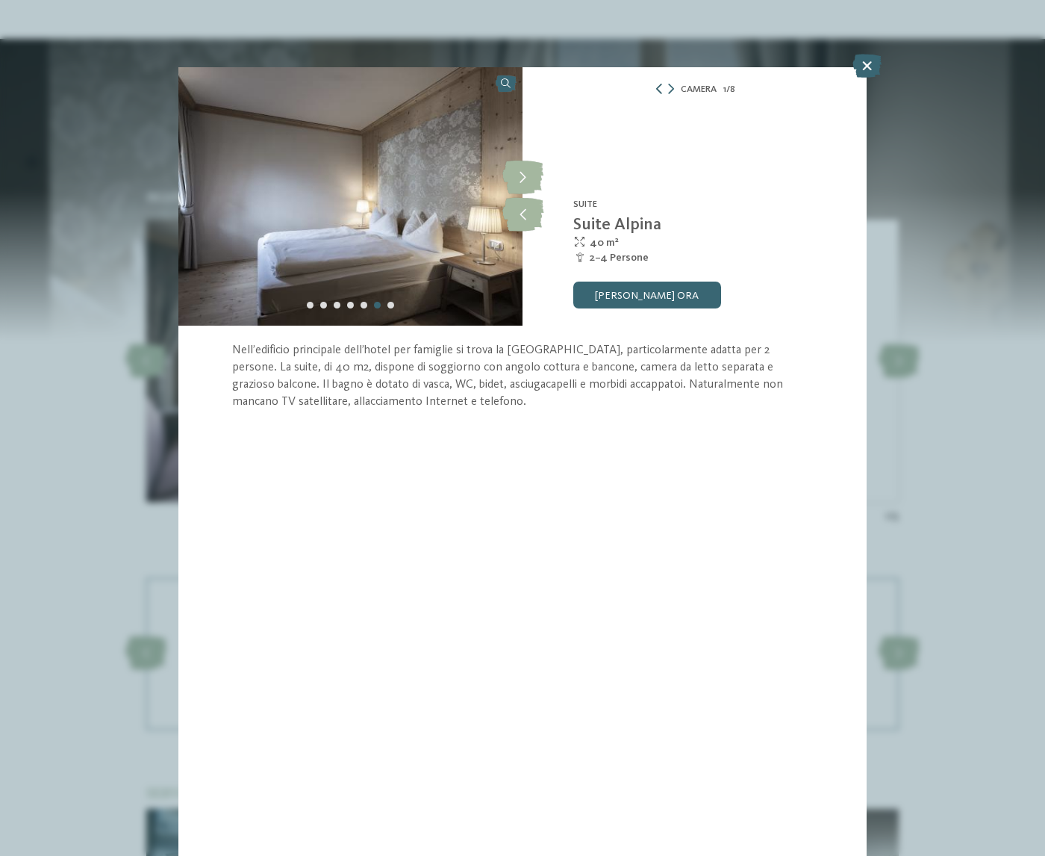
click at [660, 90] on icon at bounding box center [659, 89] width 10 height 10
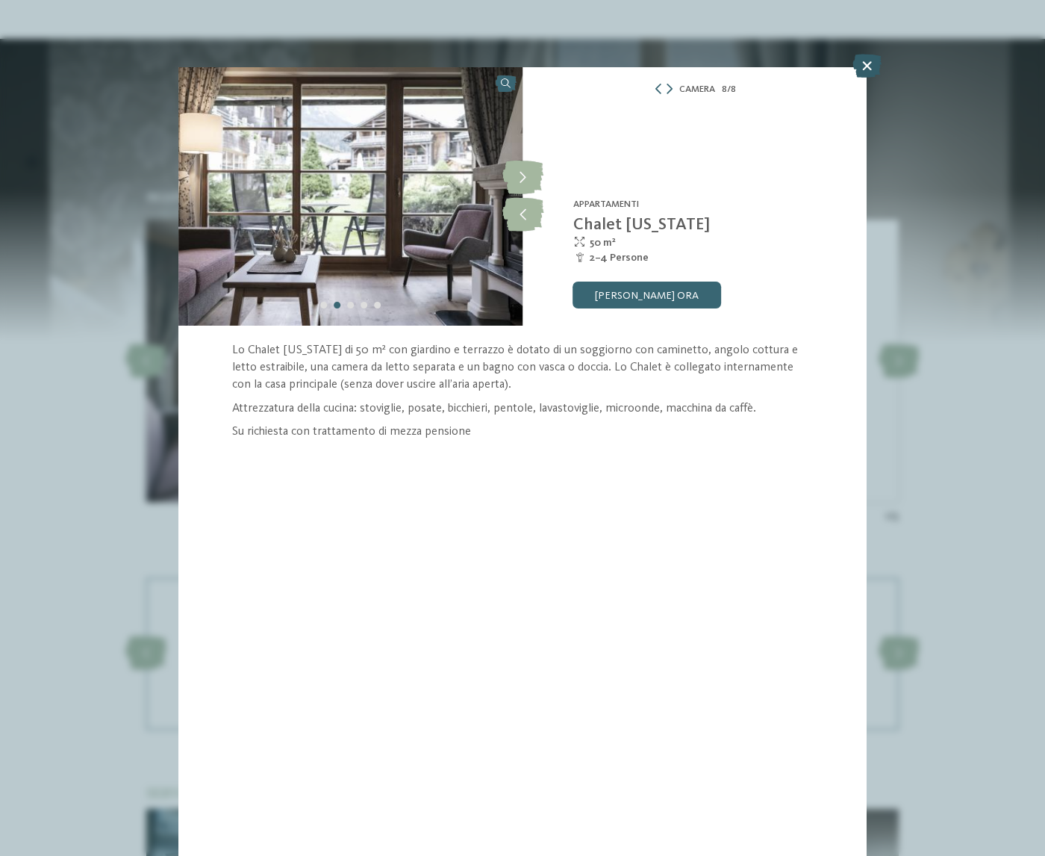
click at [859, 69] on icon at bounding box center [867, 66] width 29 height 24
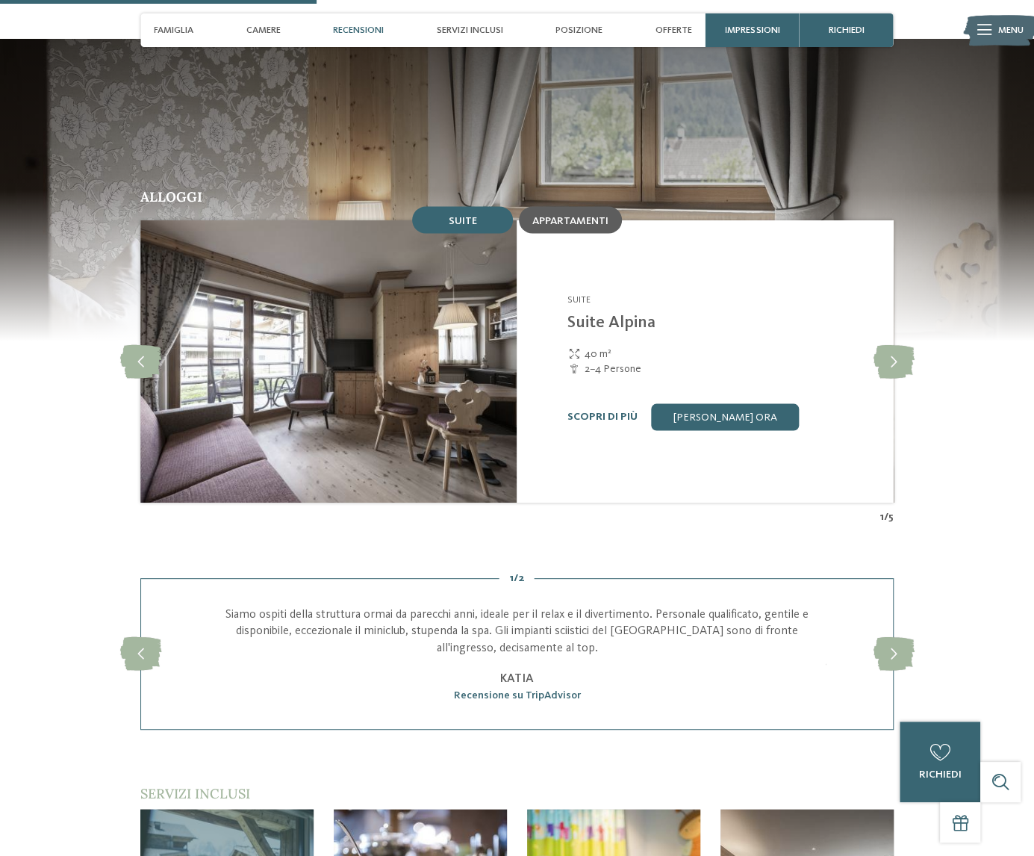
click at [572, 206] on div "Appartamenti" at bounding box center [570, 219] width 103 height 27
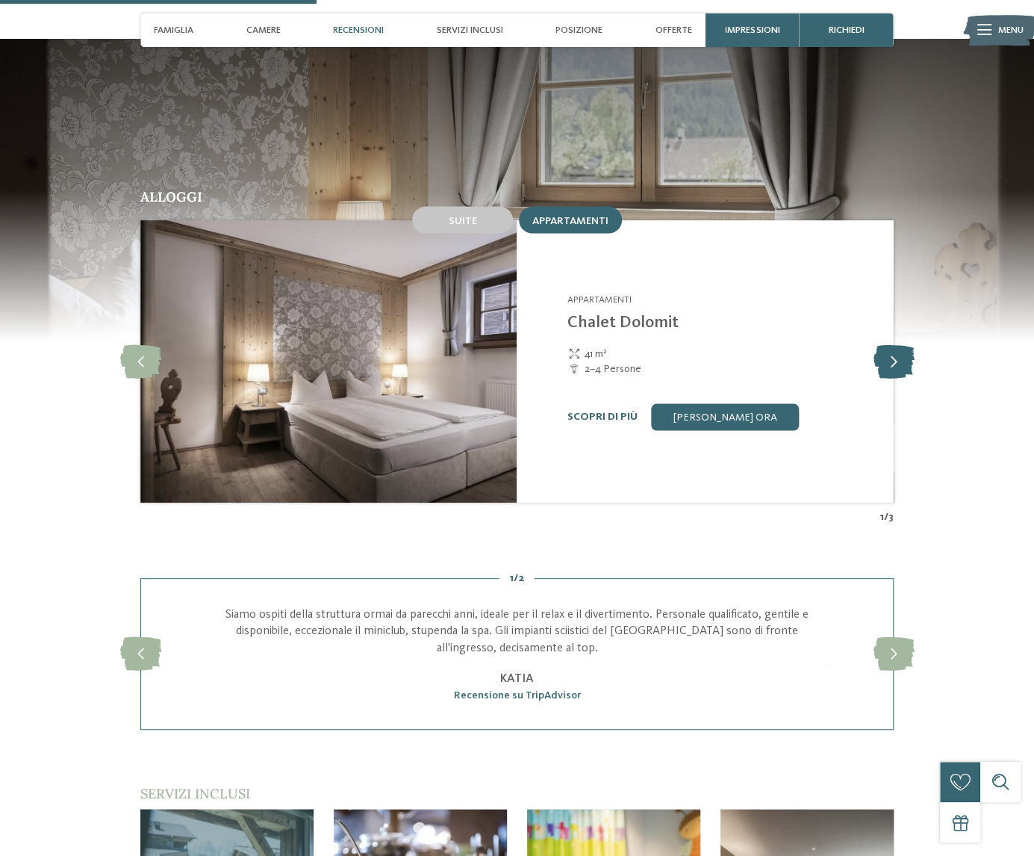
click at [893, 344] on icon at bounding box center [893, 361] width 41 height 34
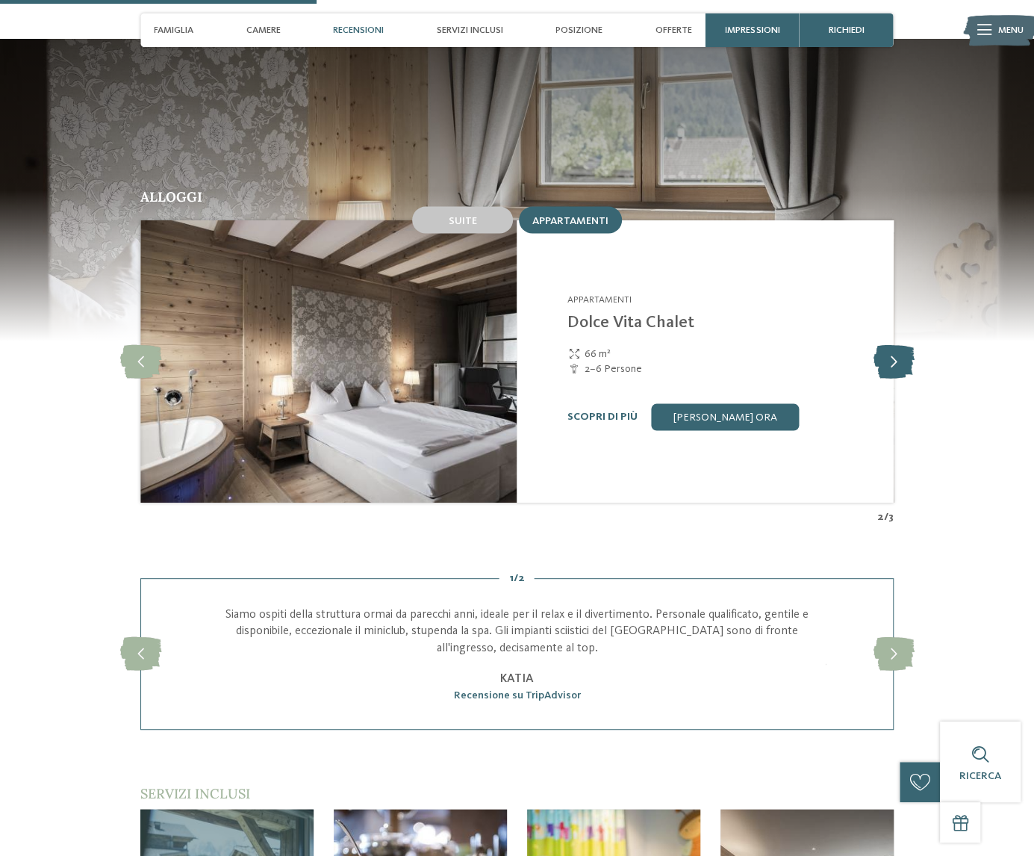
click at [893, 344] on icon at bounding box center [893, 361] width 41 height 34
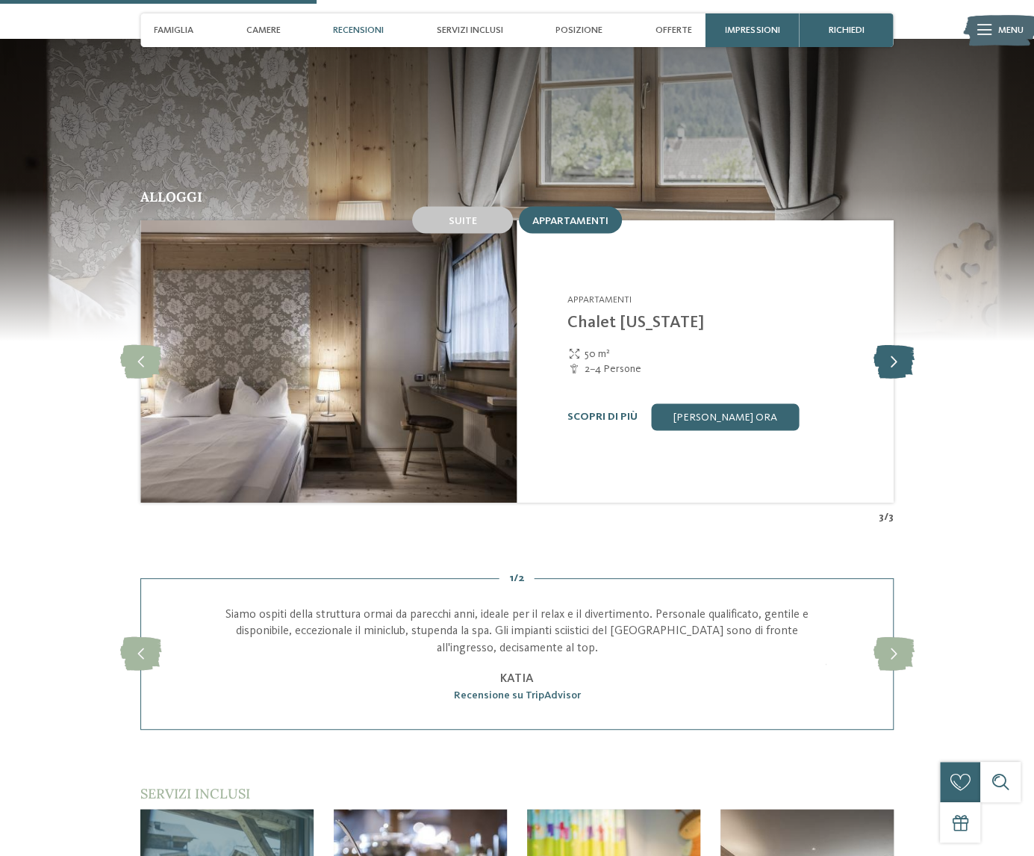
click at [893, 344] on icon at bounding box center [893, 361] width 41 height 34
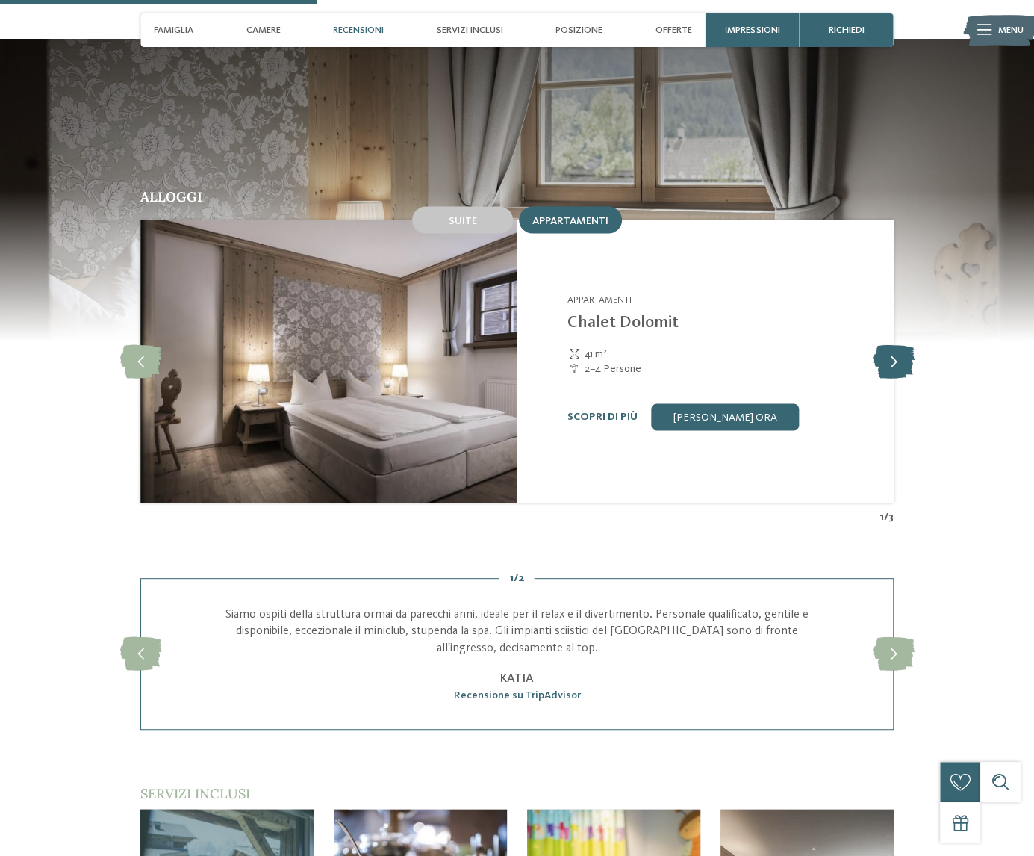
click at [893, 344] on icon at bounding box center [893, 361] width 41 height 34
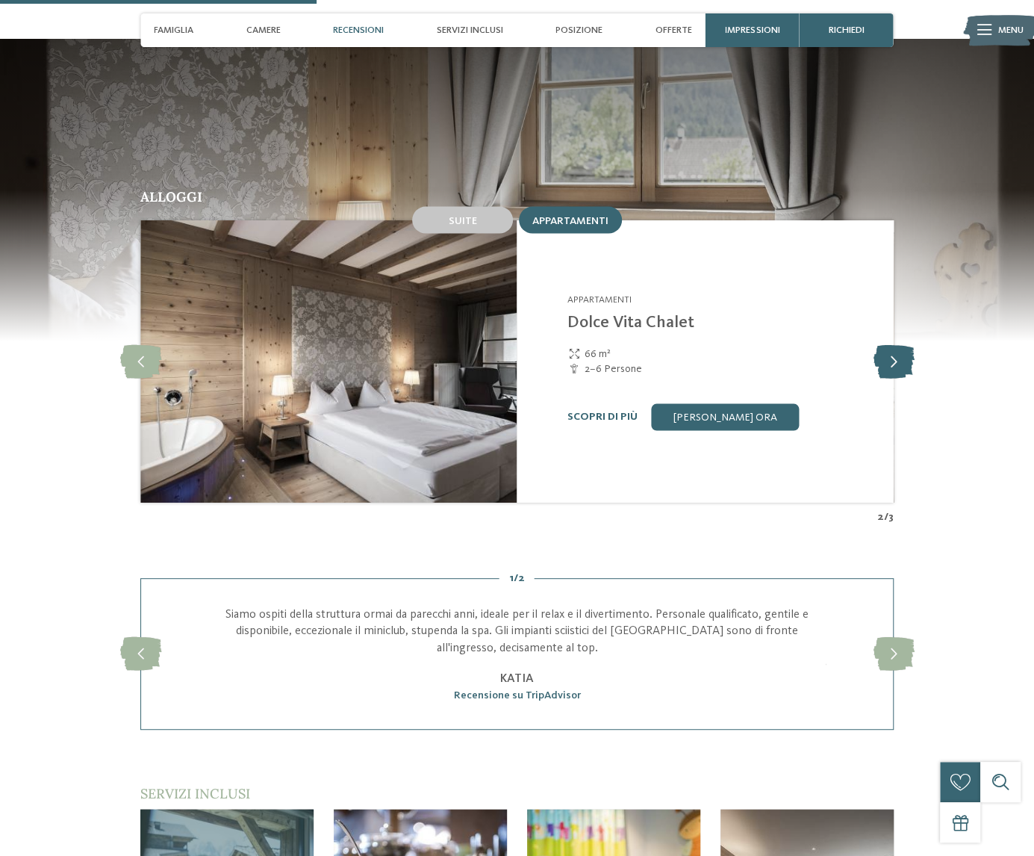
click at [893, 344] on icon at bounding box center [893, 361] width 41 height 34
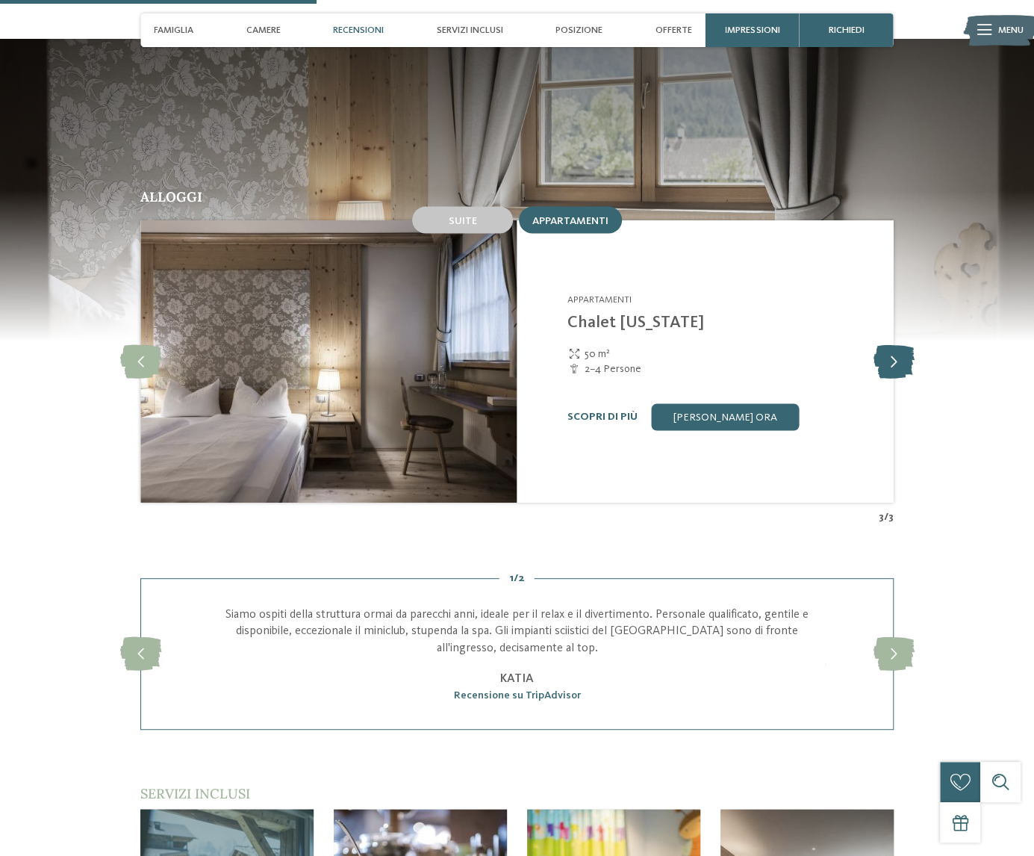
click at [893, 344] on icon at bounding box center [893, 361] width 41 height 34
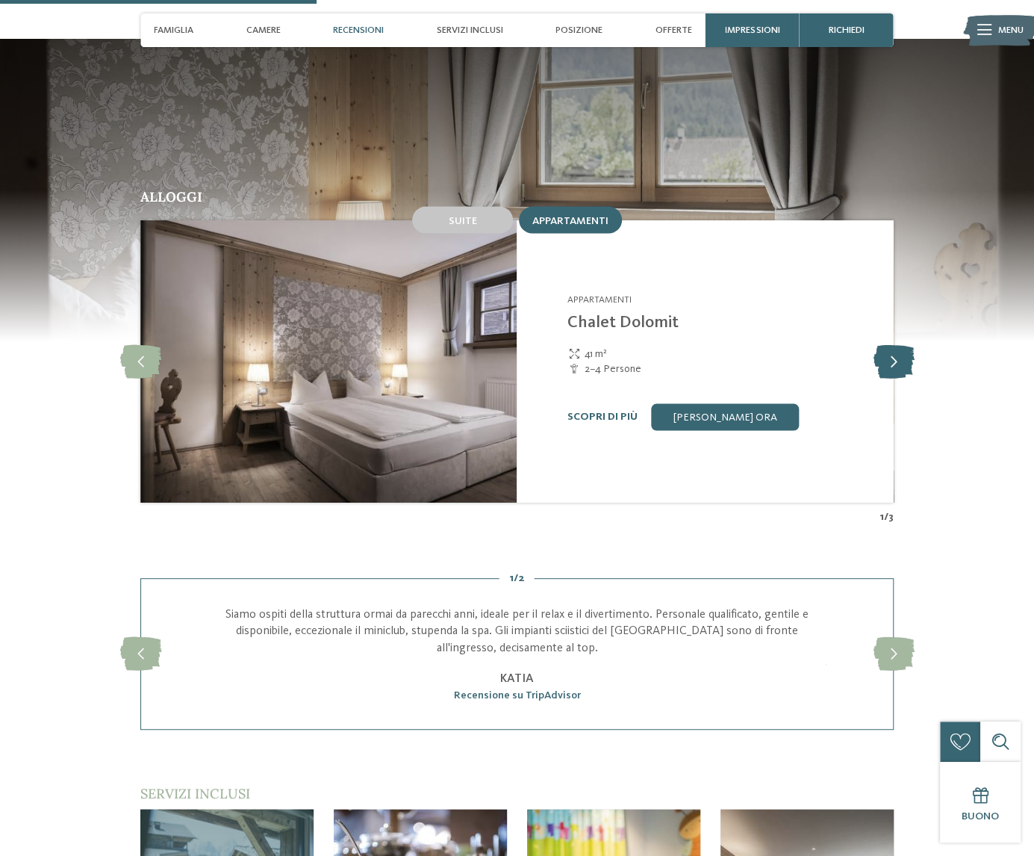
click at [893, 344] on icon at bounding box center [893, 361] width 41 height 34
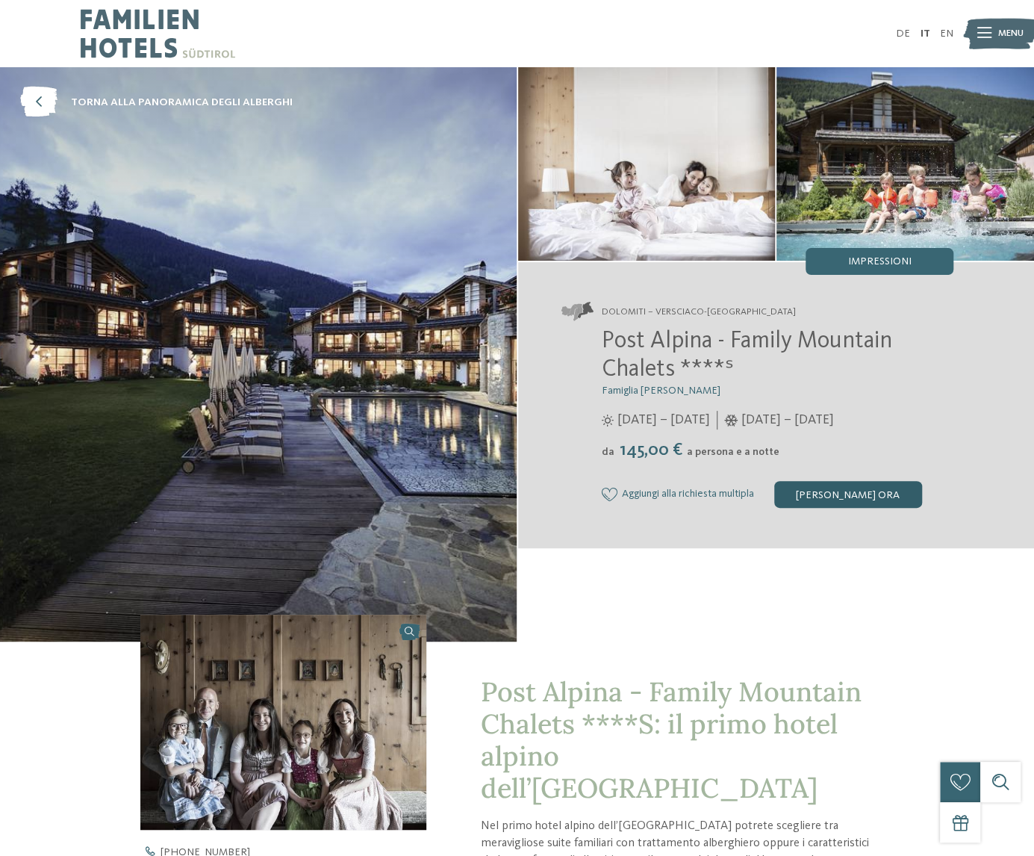
click at [861, 494] on div "[PERSON_NAME] ora" at bounding box center [848, 494] width 148 height 27
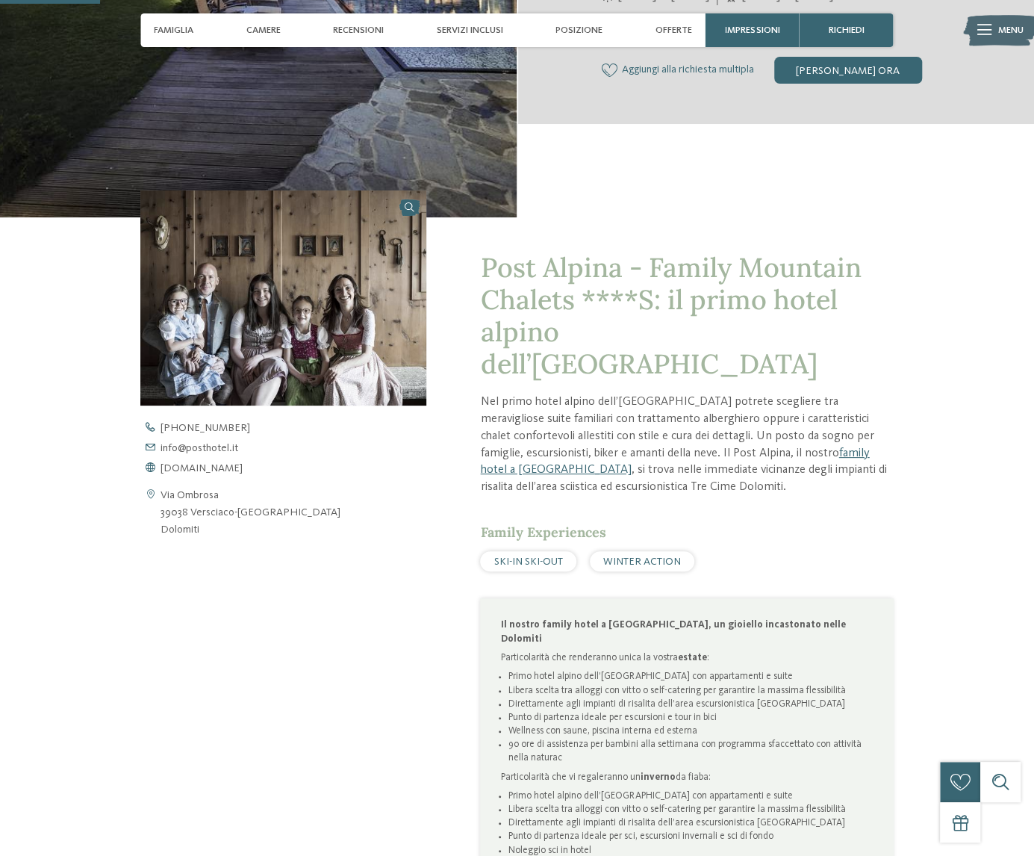
scroll to position [448, 0]
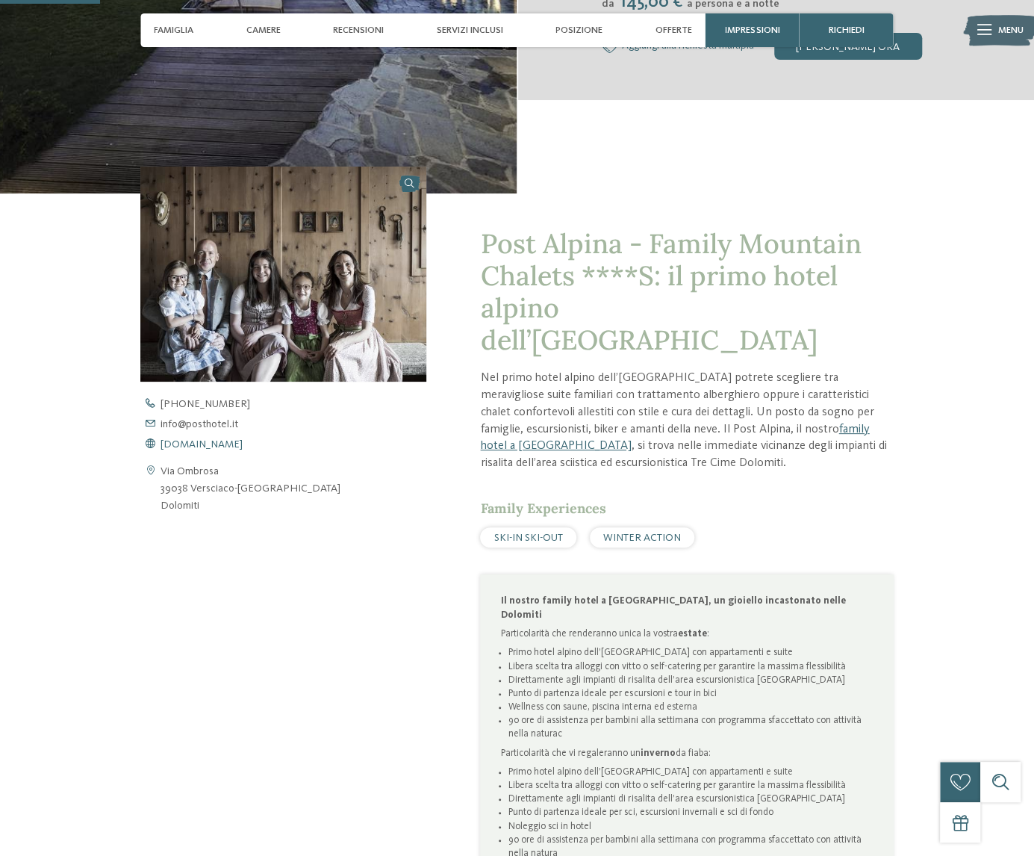
click at [208, 443] on span "www.postalpina.it" at bounding box center [202, 444] width 82 height 10
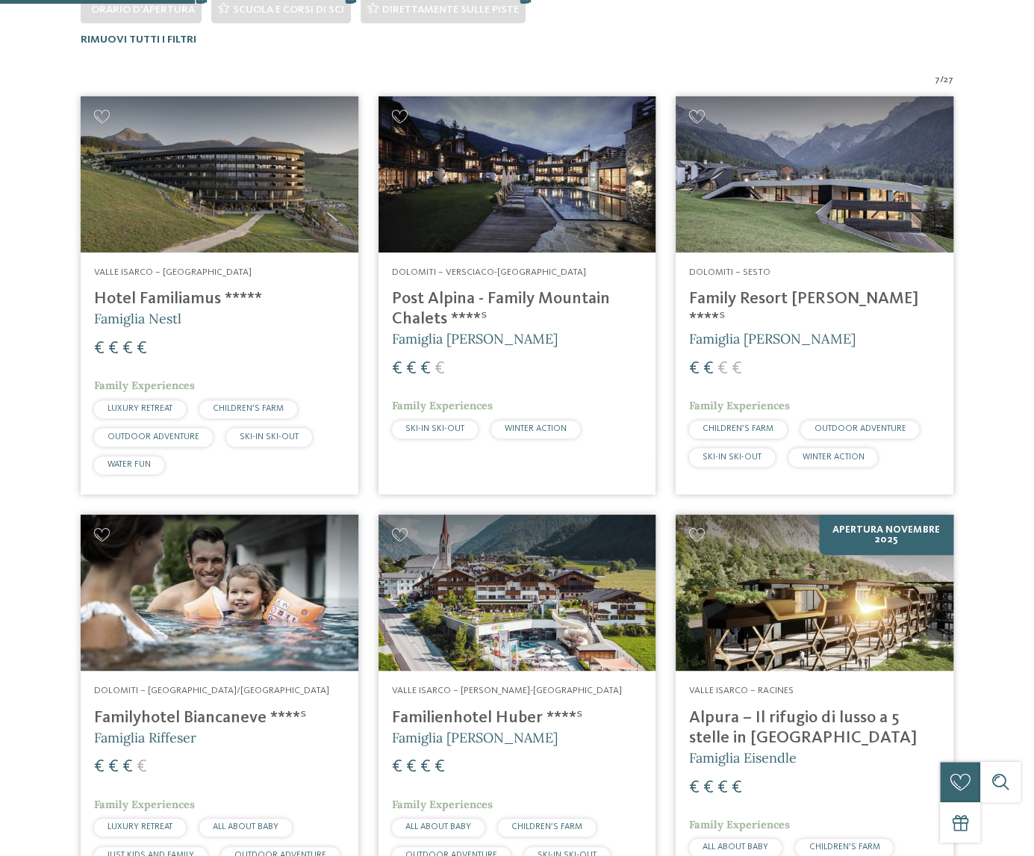
scroll to position [432, 0]
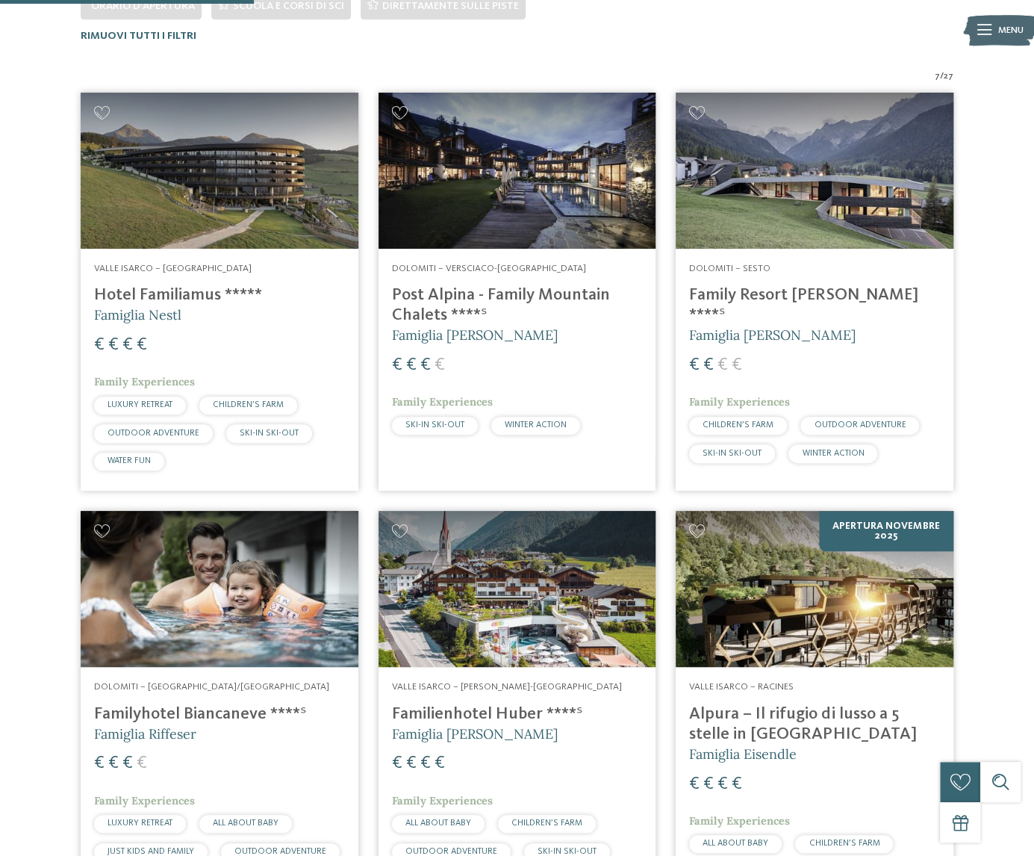
click at [204, 556] on img at bounding box center [220, 589] width 278 height 156
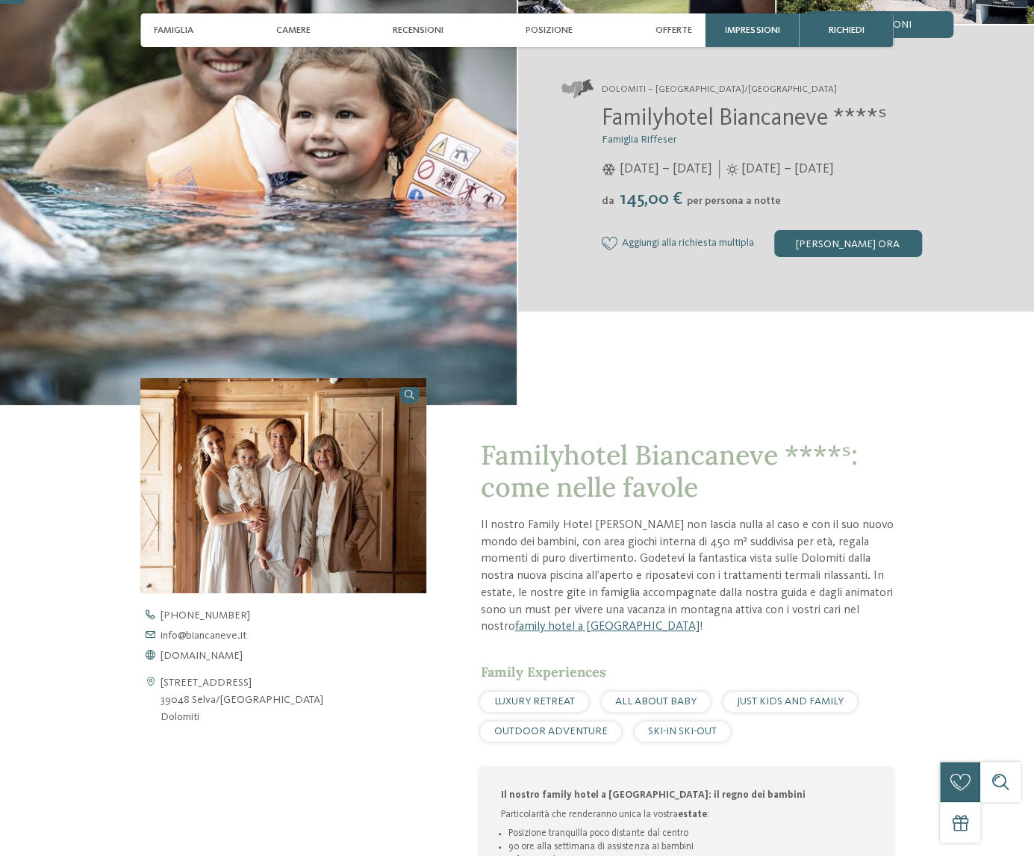
scroll to position [299, 0]
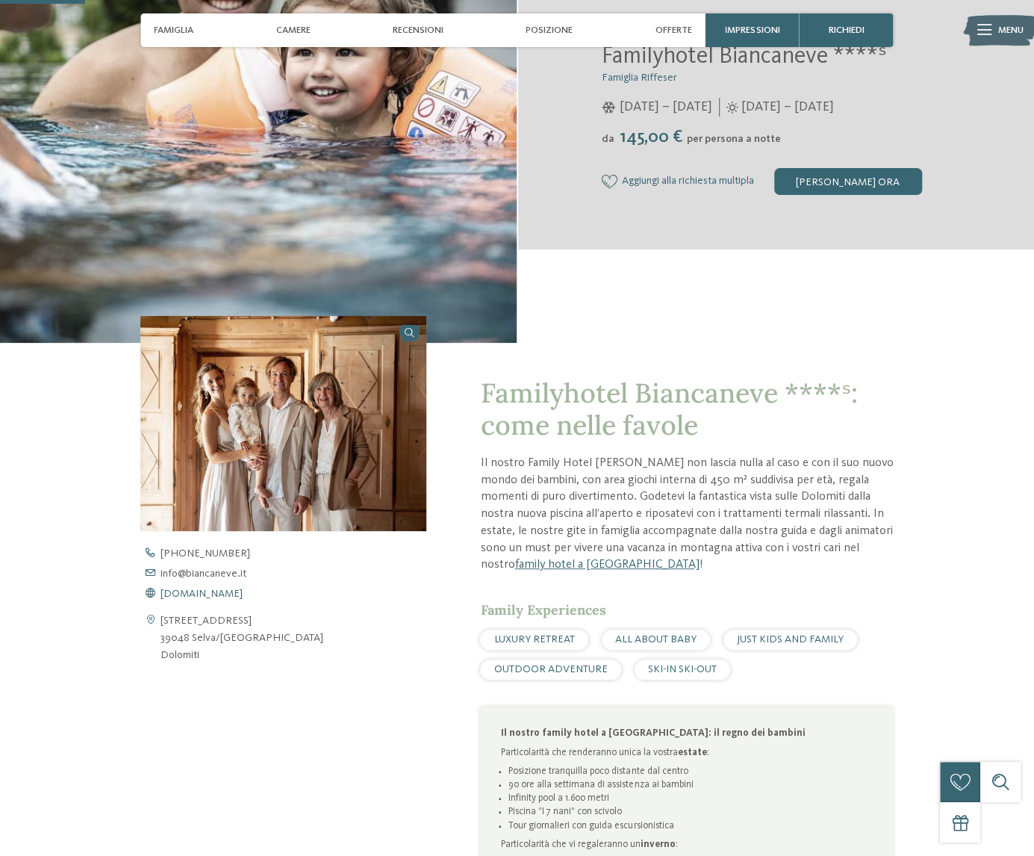
click at [212, 594] on span "[DOMAIN_NAME]" at bounding box center [202, 593] width 82 height 10
